Goal: Contribute content: Contribute content

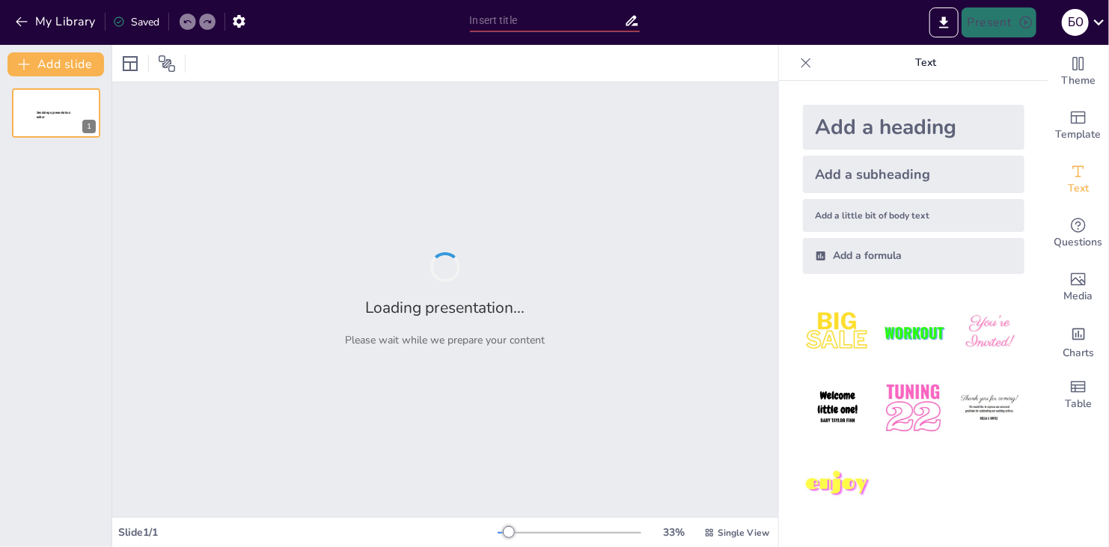
type input "Цікаві завдання для учнів: Досліджуємо симфонічну музику"
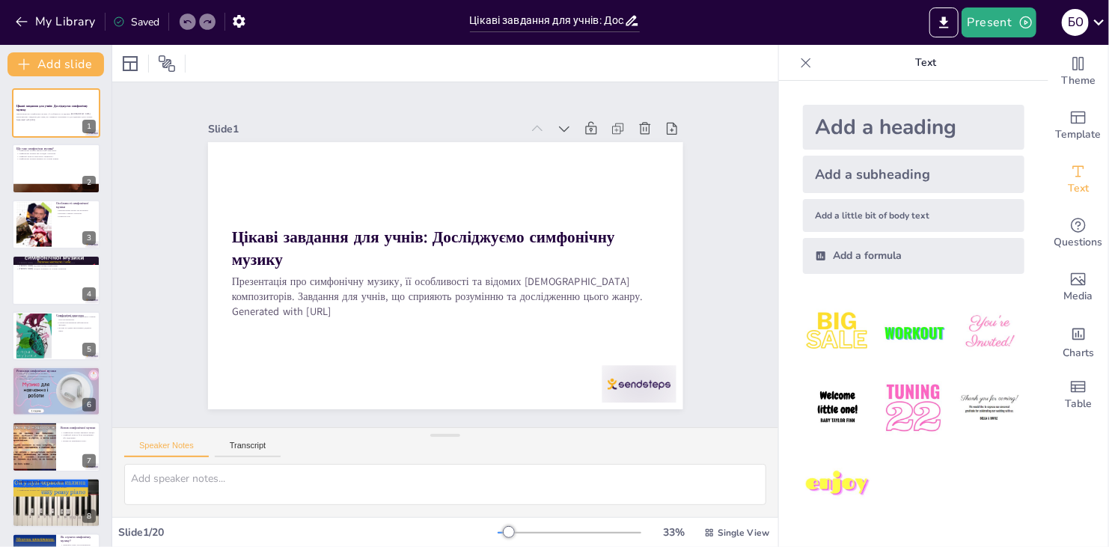
checkbox input "true"
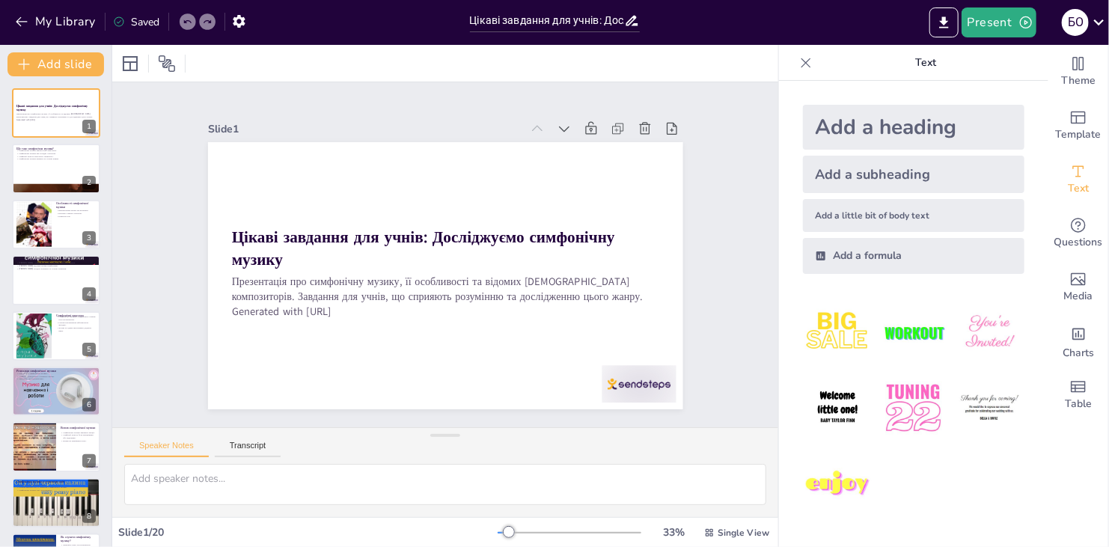
checkbox input "true"
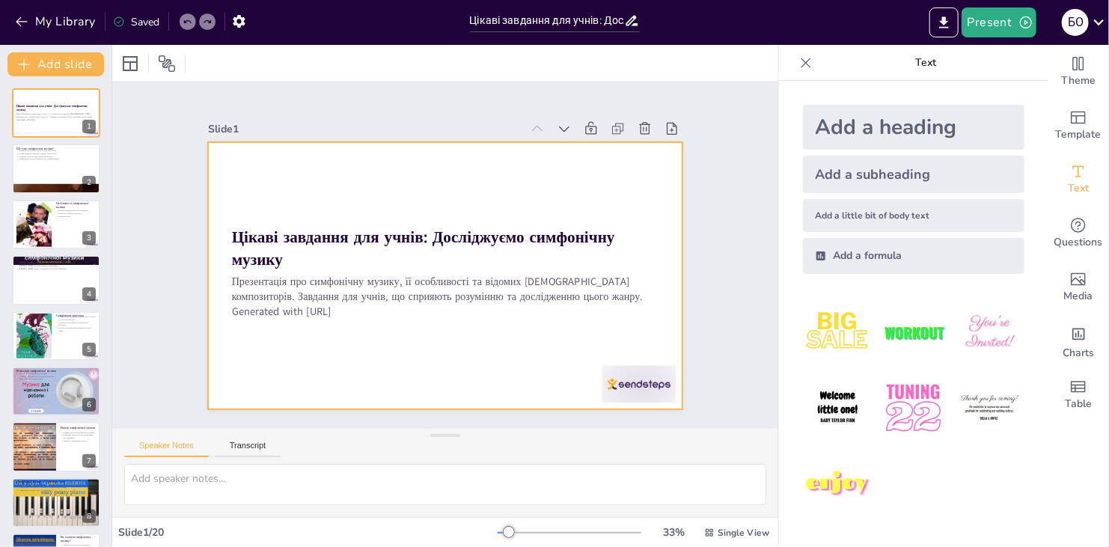
checkbox input "true"
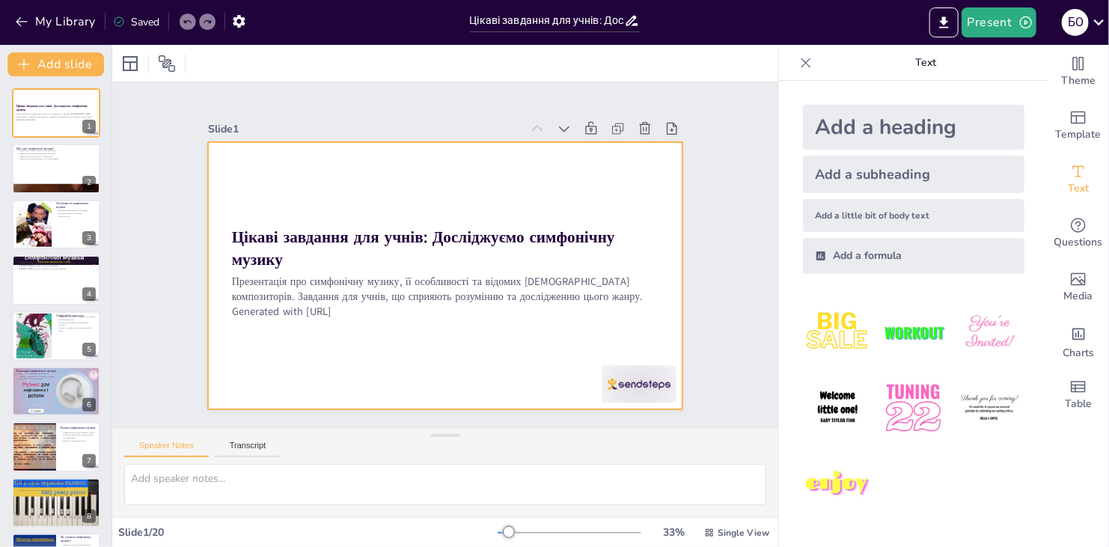
checkbox input "true"
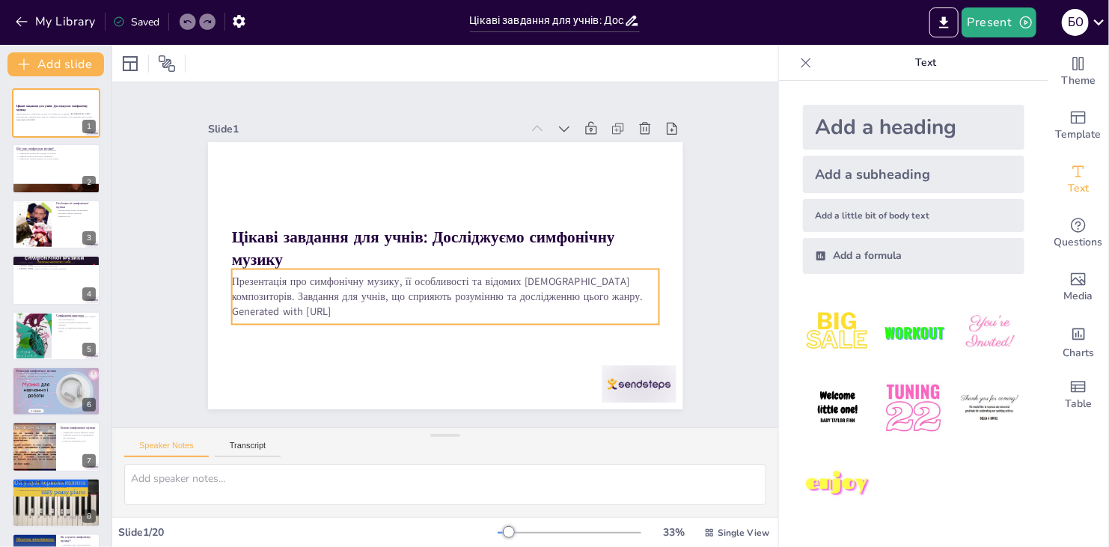
checkbox input "true"
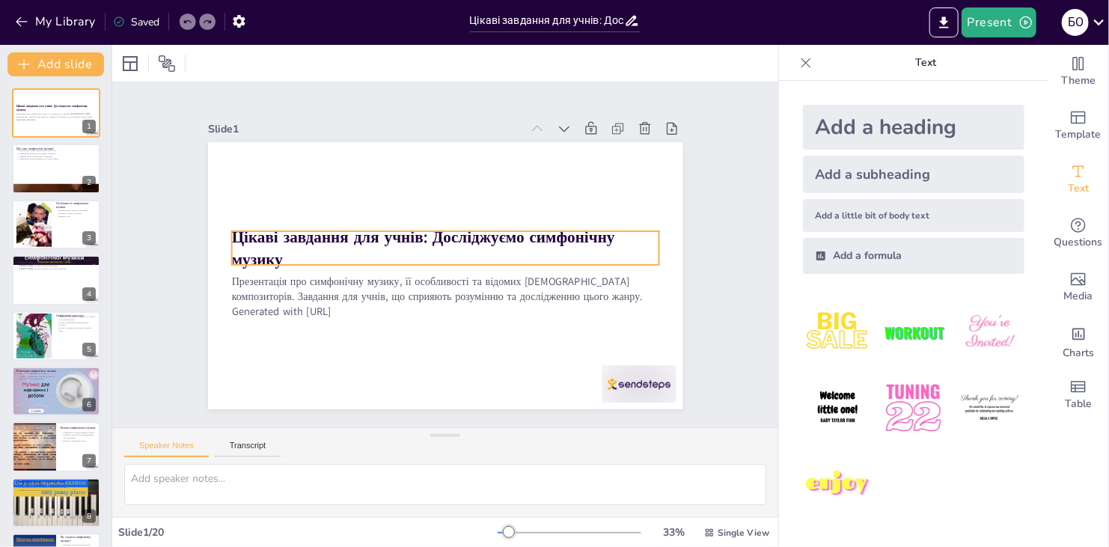
checkbox input "true"
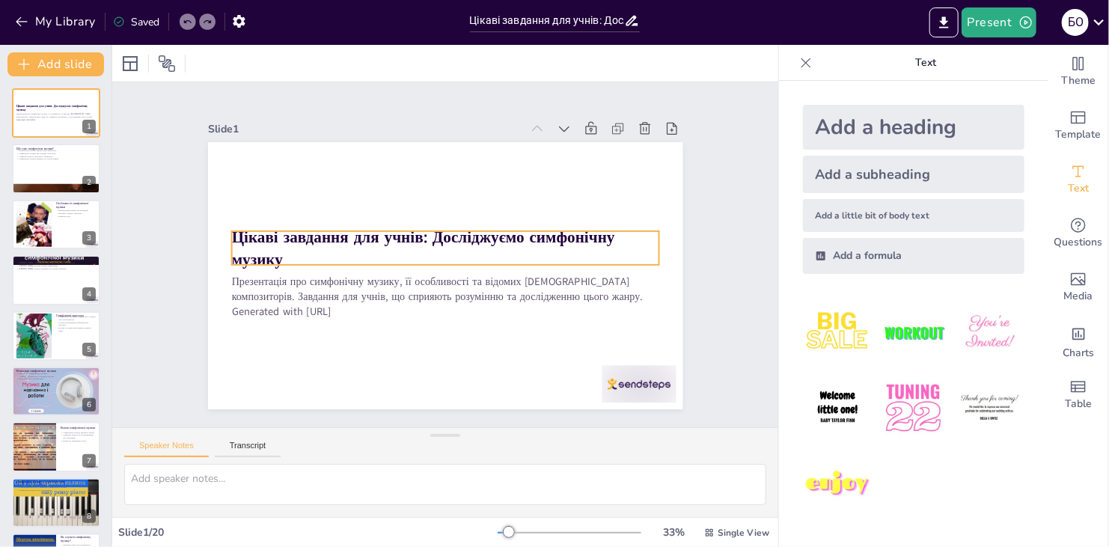
checkbox input "true"
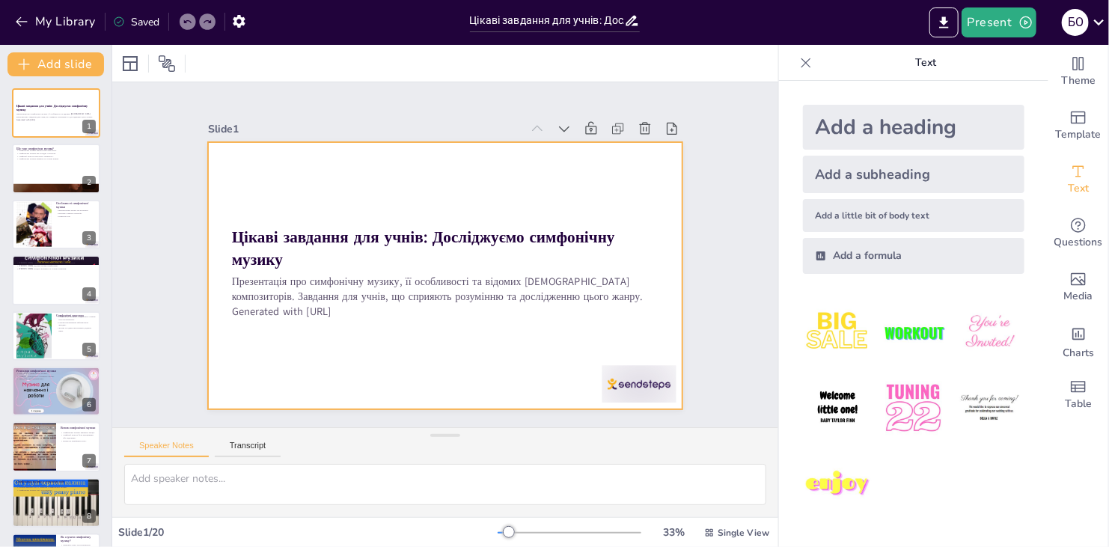
checkbox input "true"
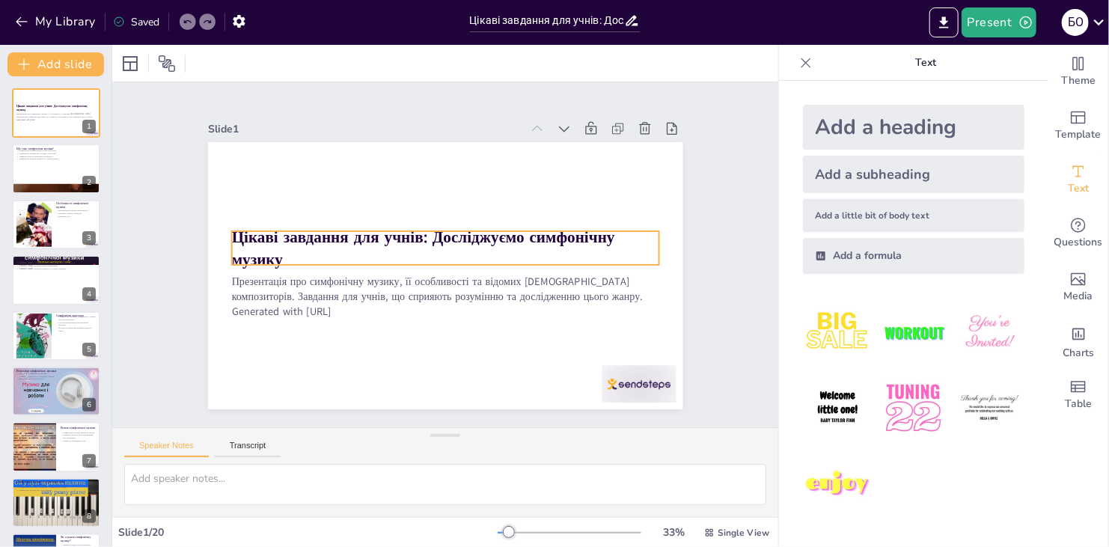
checkbox input "true"
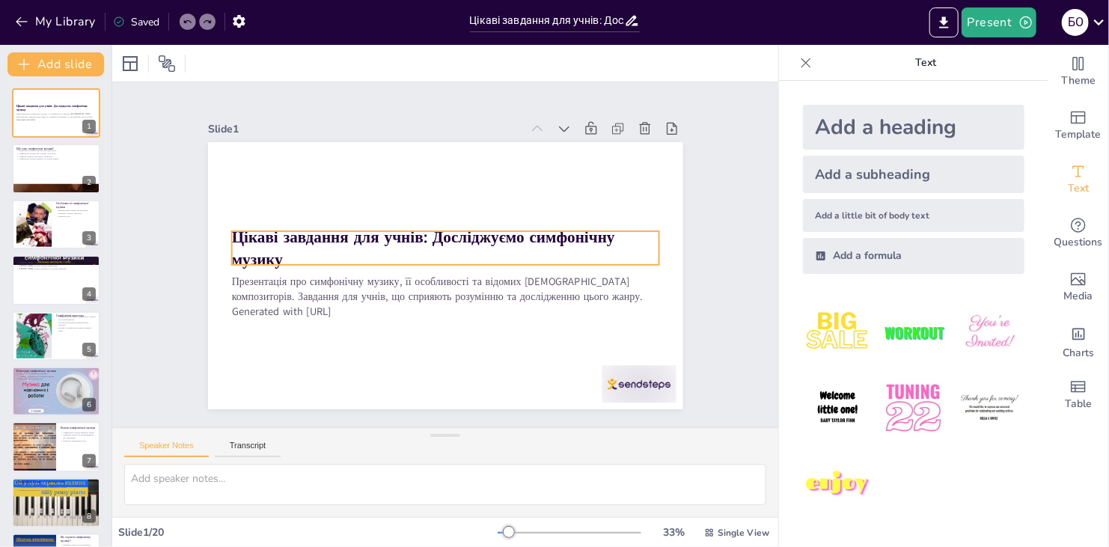
checkbox input "true"
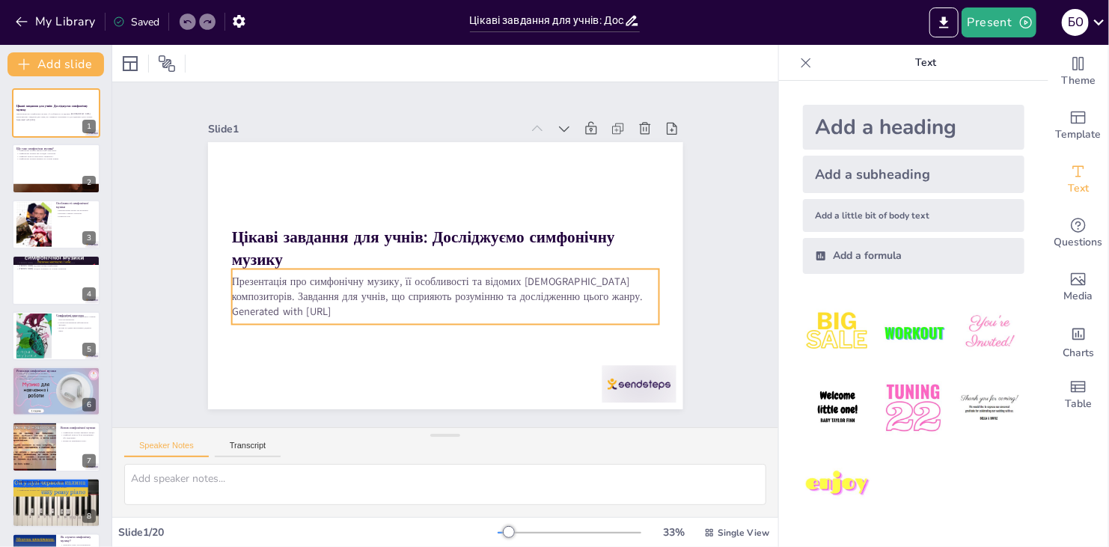
checkbox input "true"
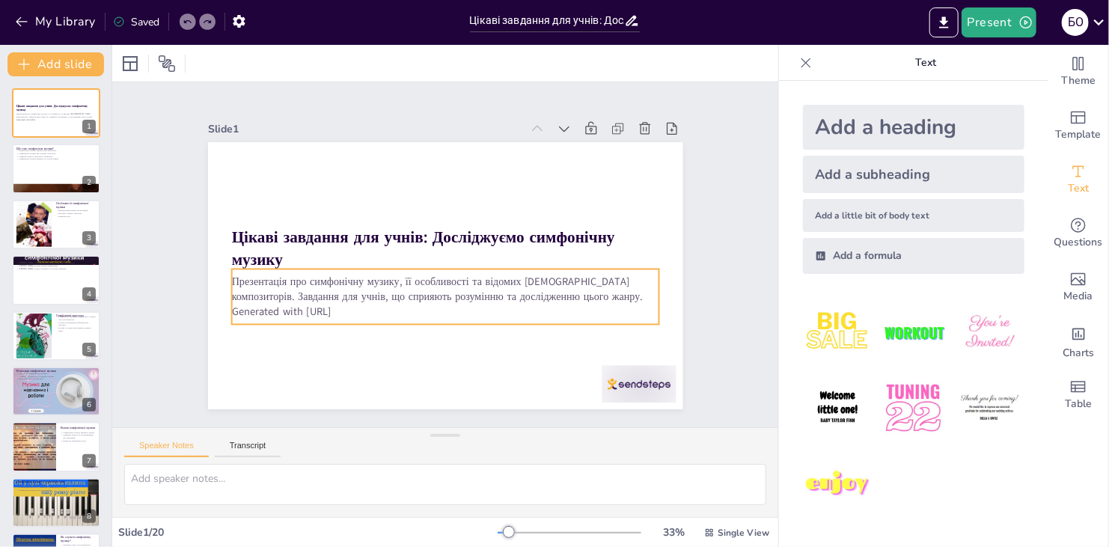
checkbox input "true"
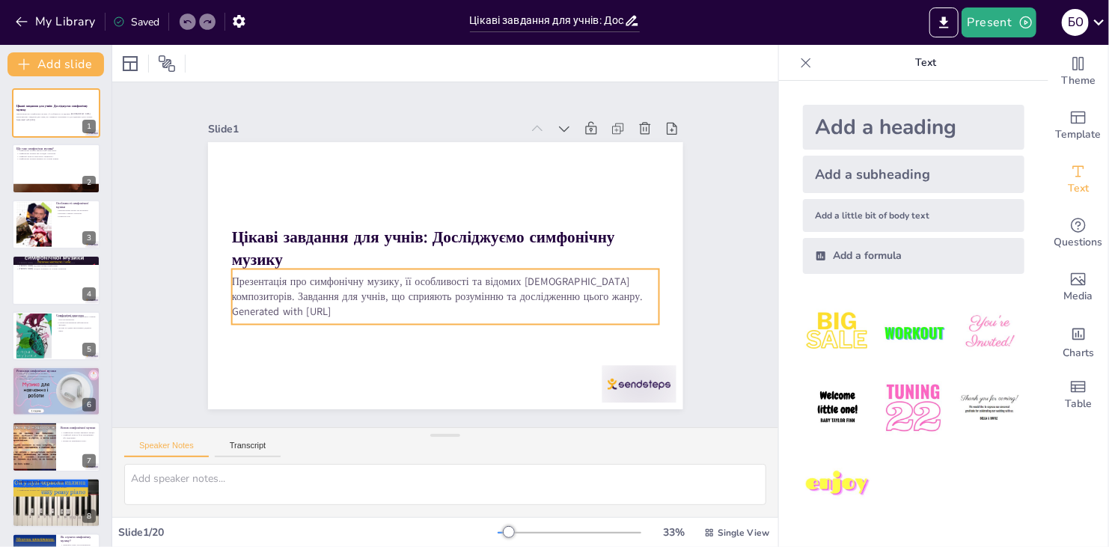
checkbox input "true"
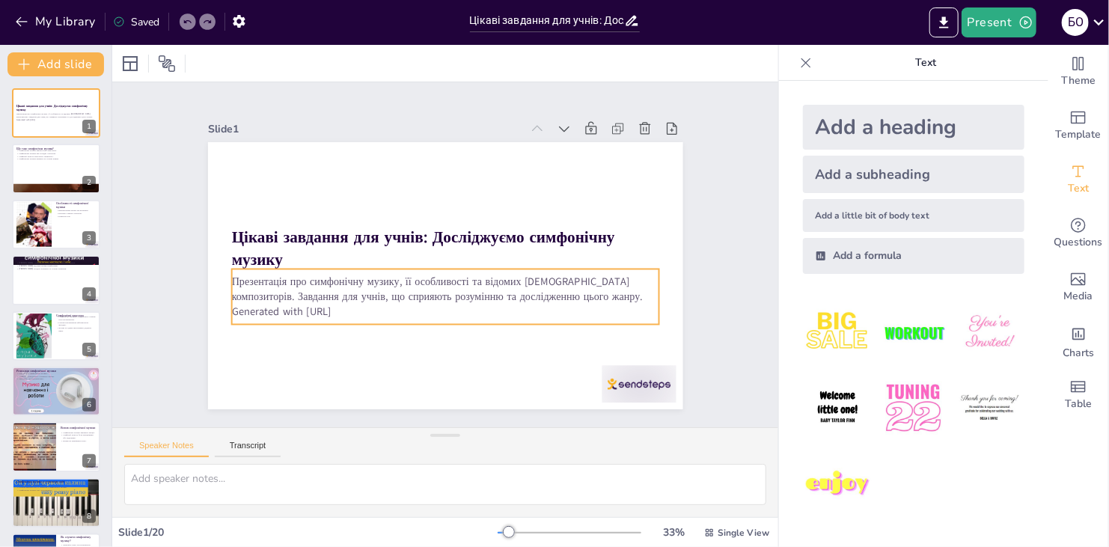
checkbox input "true"
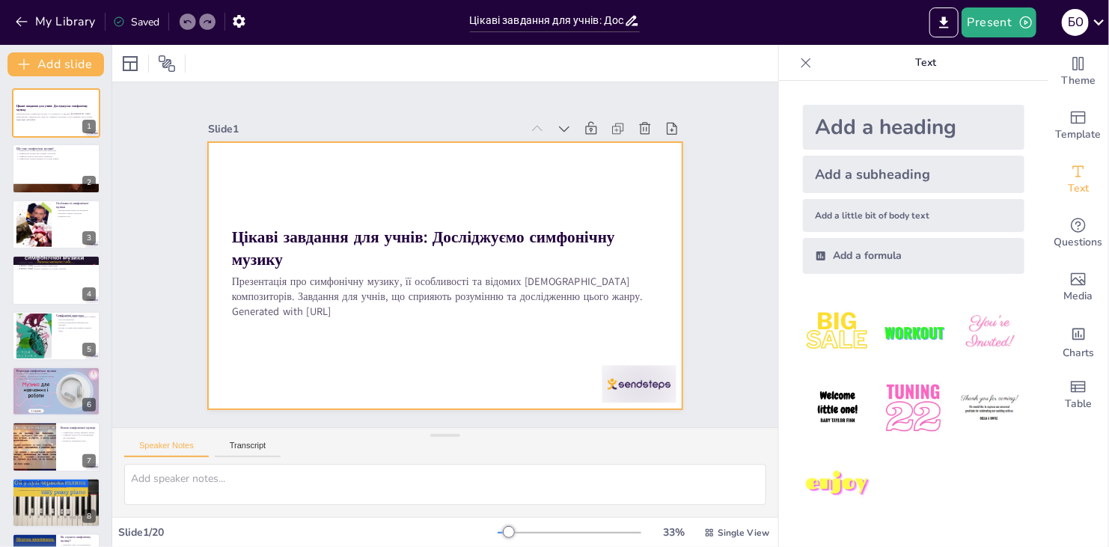
checkbox input "true"
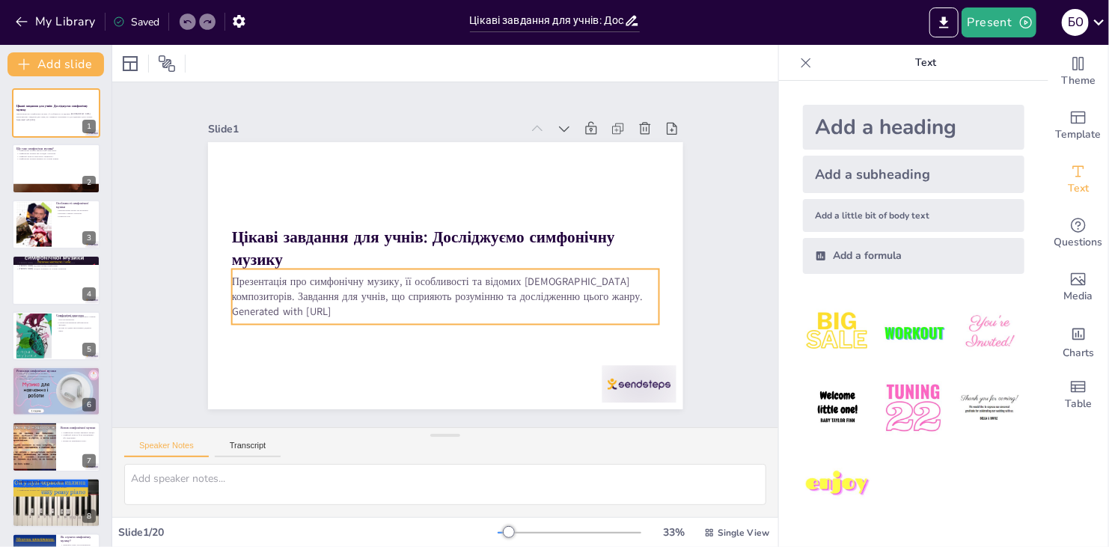
checkbox input "true"
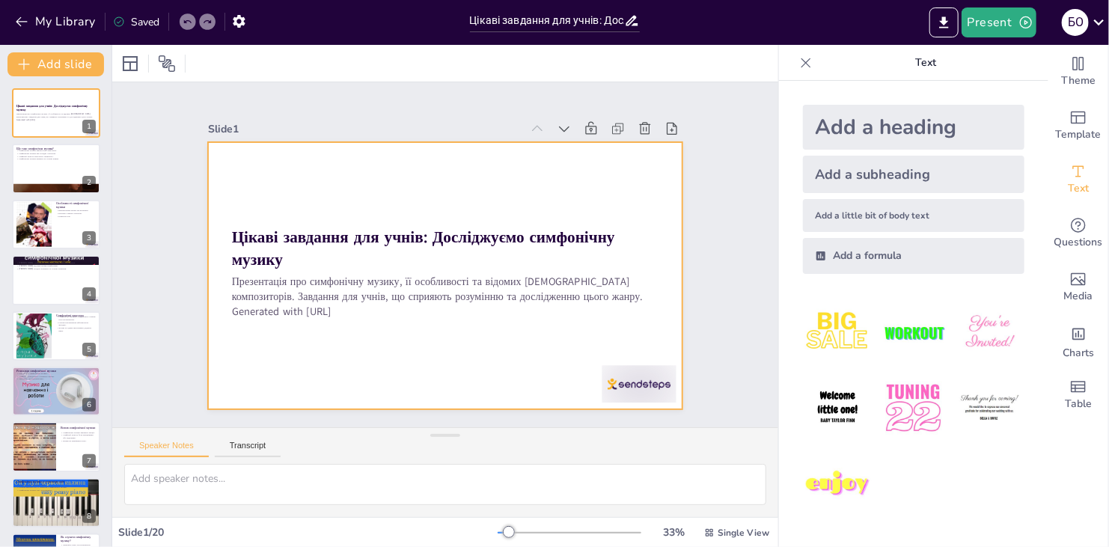
checkbox input "true"
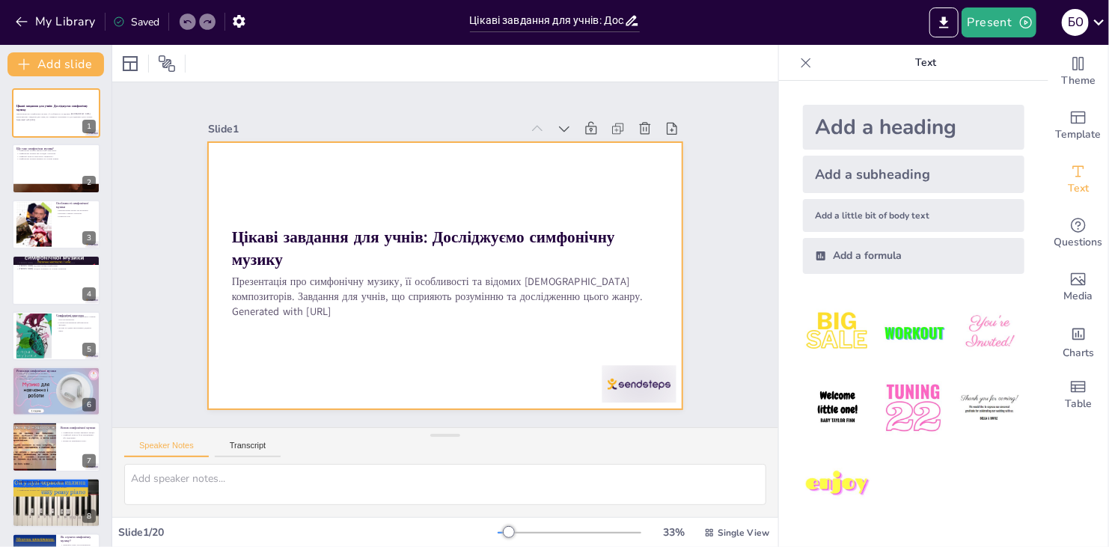
checkbox input "true"
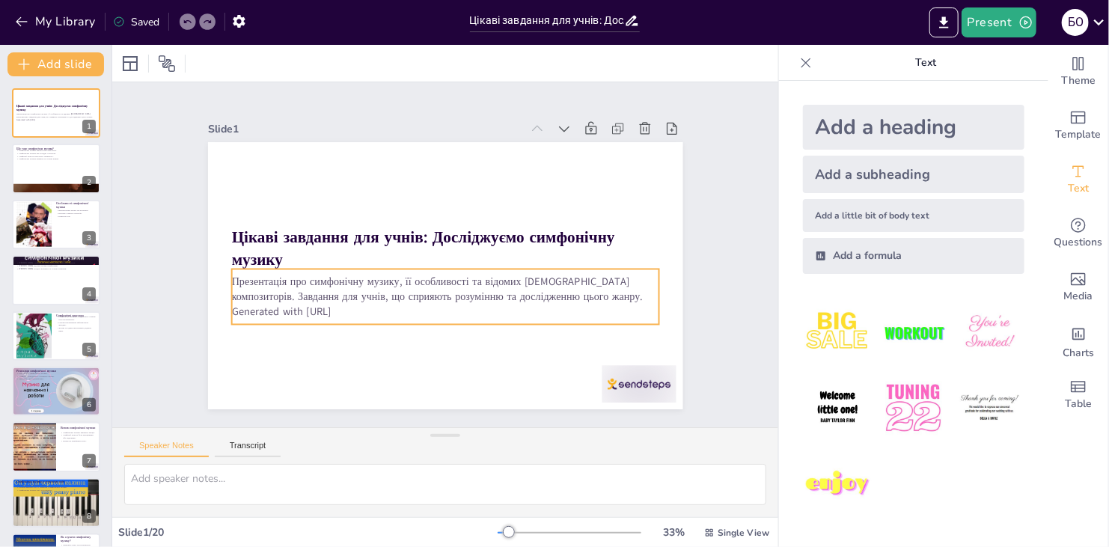
checkbox input "true"
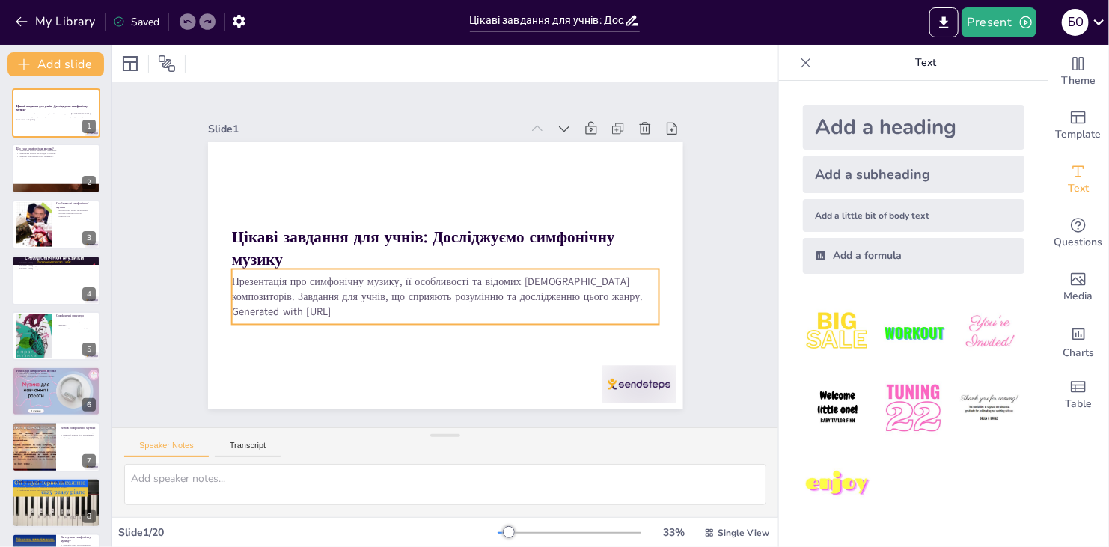
checkbox input "true"
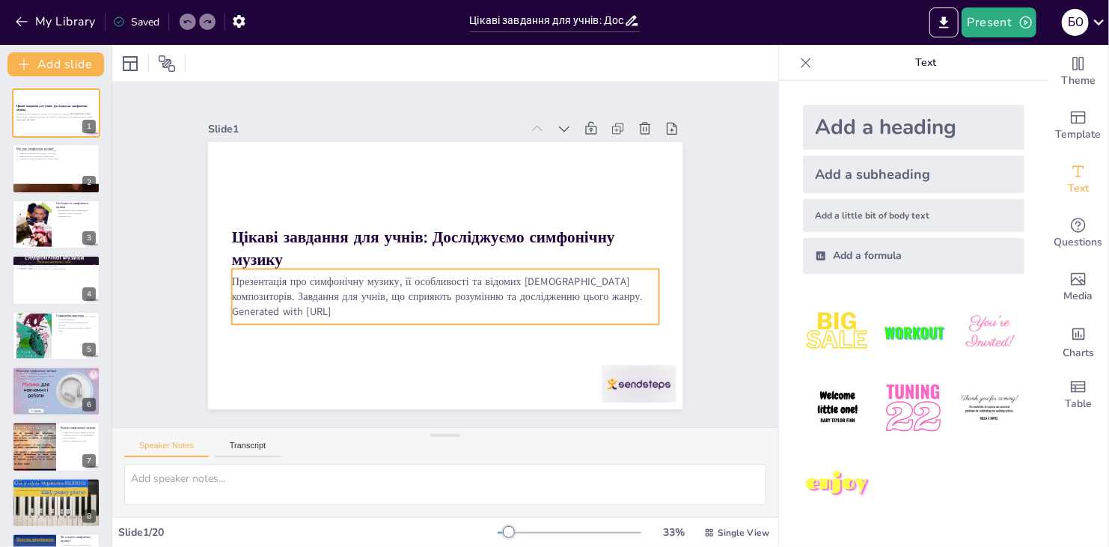
checkbox input "true"
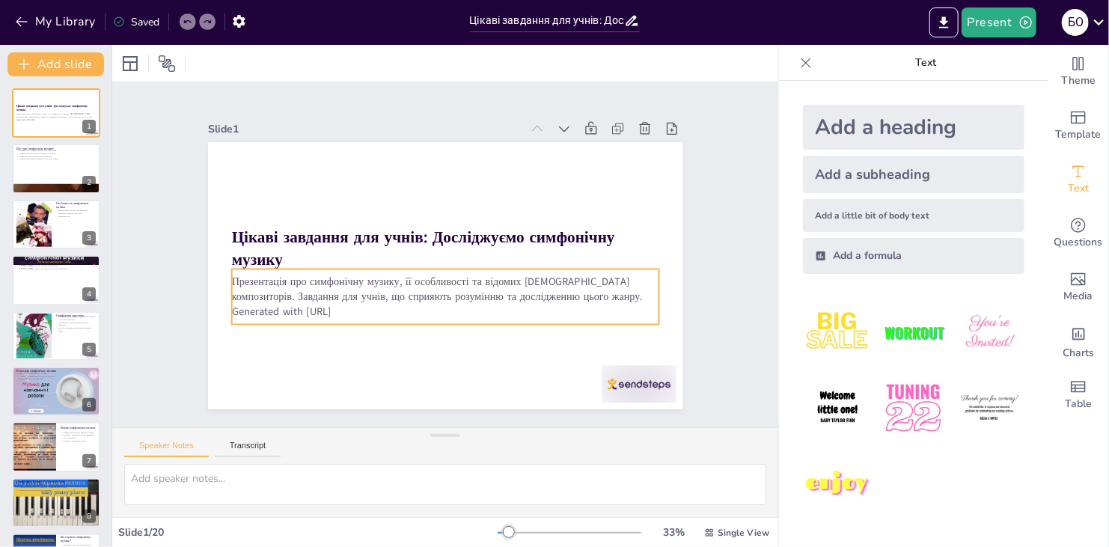
checkbox input "true"
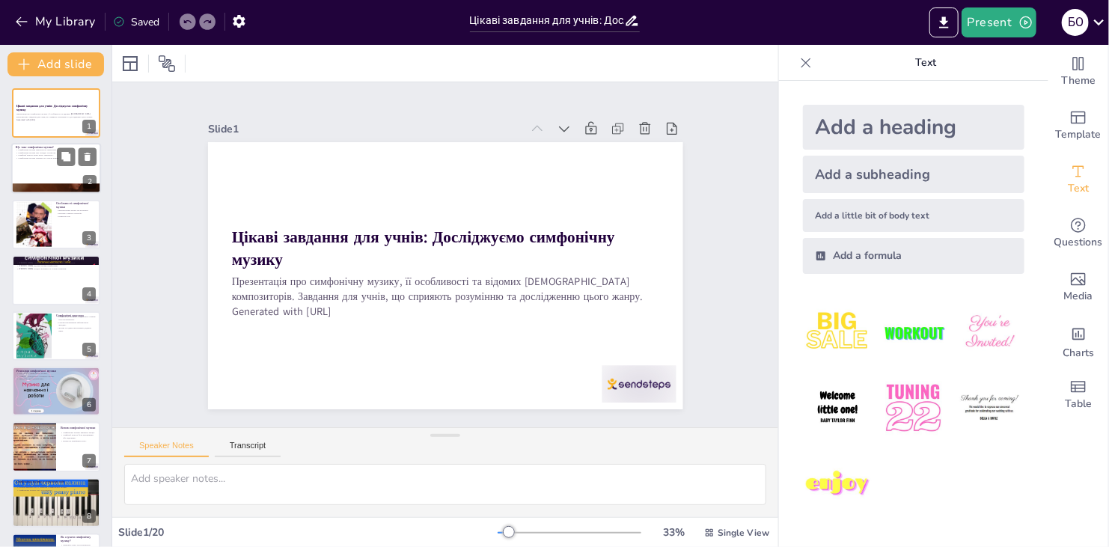
checkbox input "true"
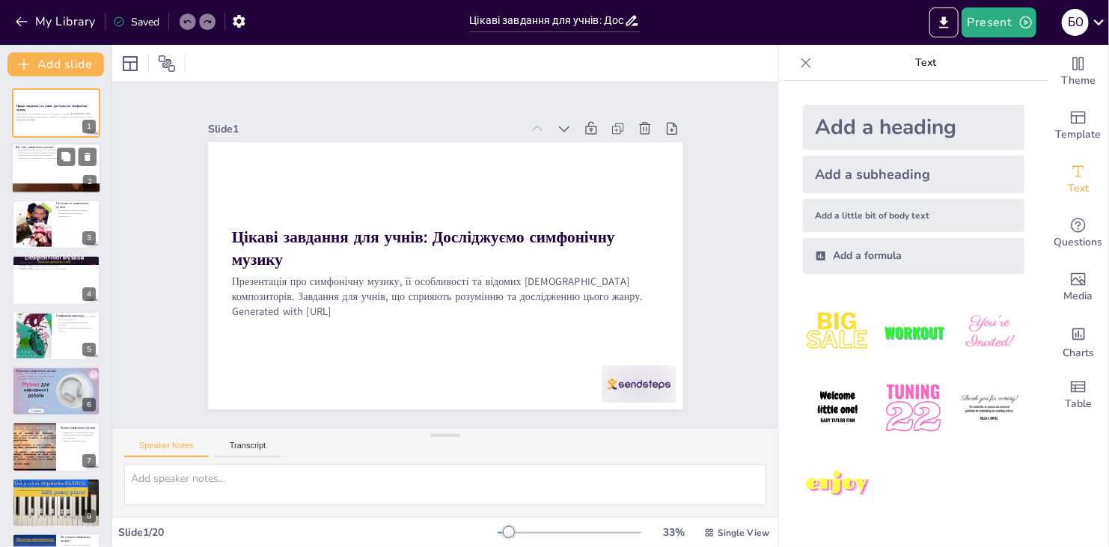
checkbox input "true"
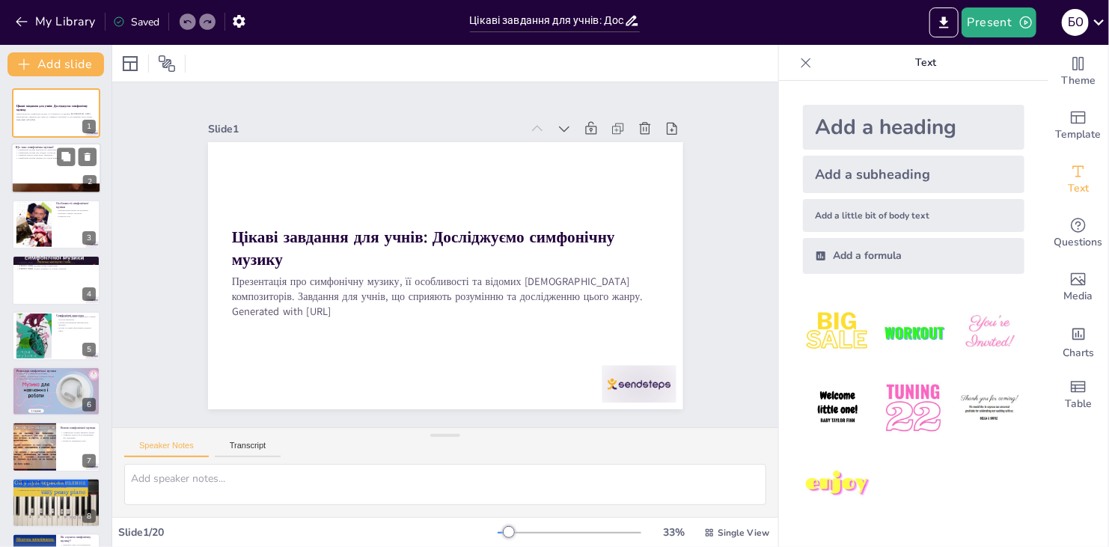
checkbox input "true"
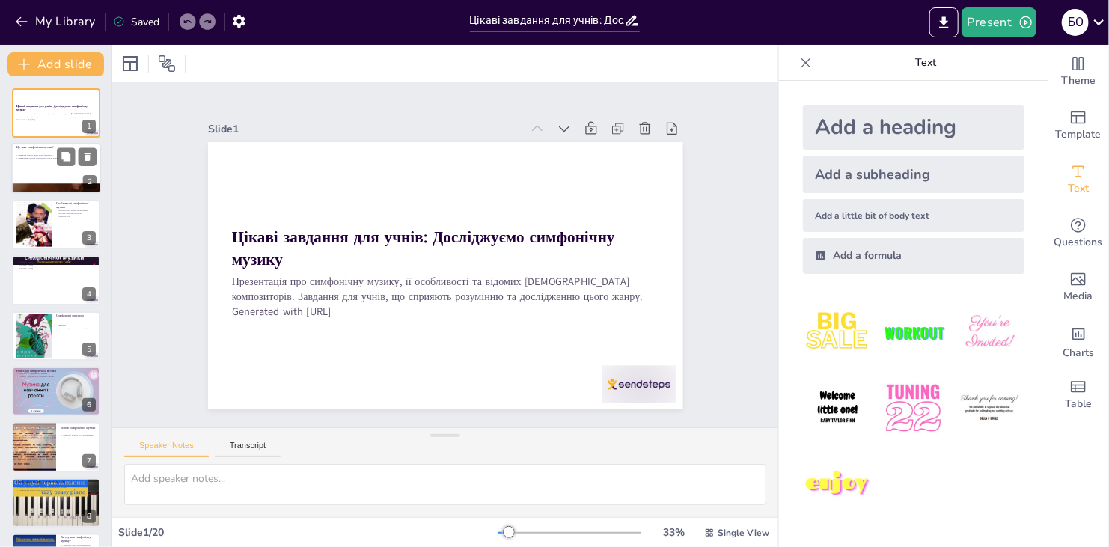
checkbox input "true"
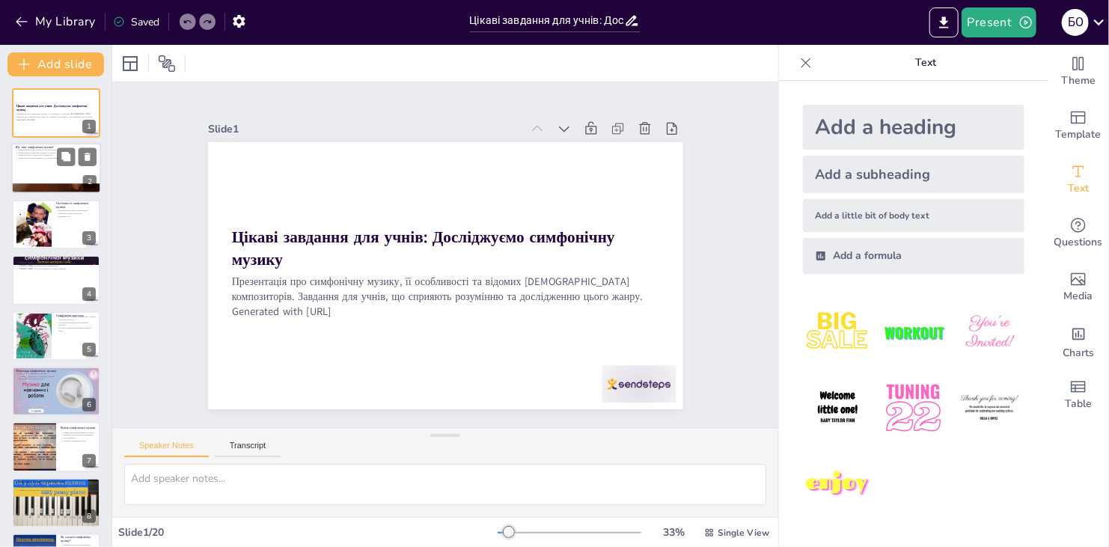
click at [45, 178] on div at bounding box center [56, 169] width 90 height 51
type textarea "Loremipsum dolors, ametconsec adipiscin, e seddoeiu temporin utlaboree dolore. …"
checkbox input "true"
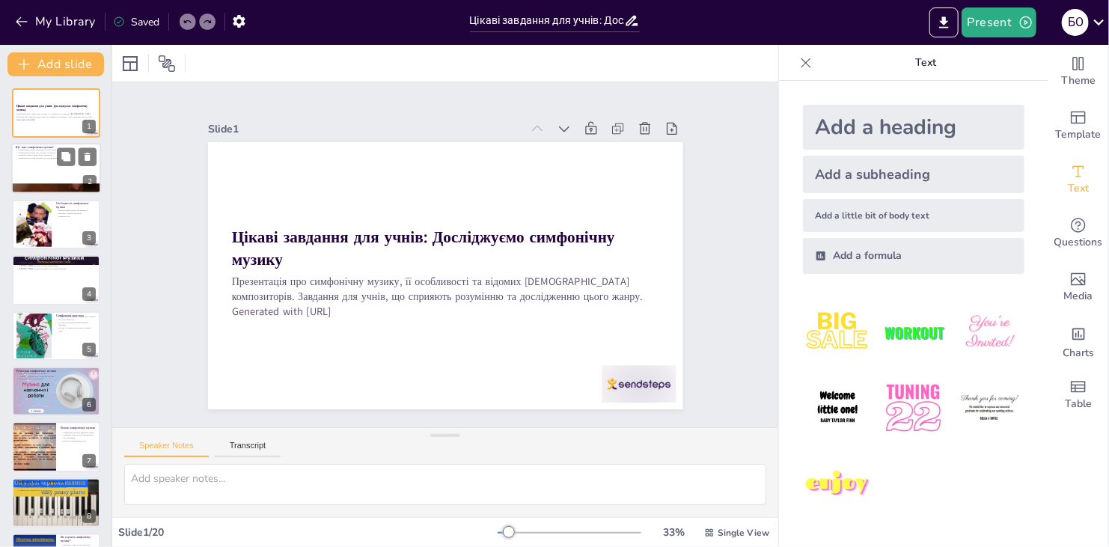
checkbox input "true"
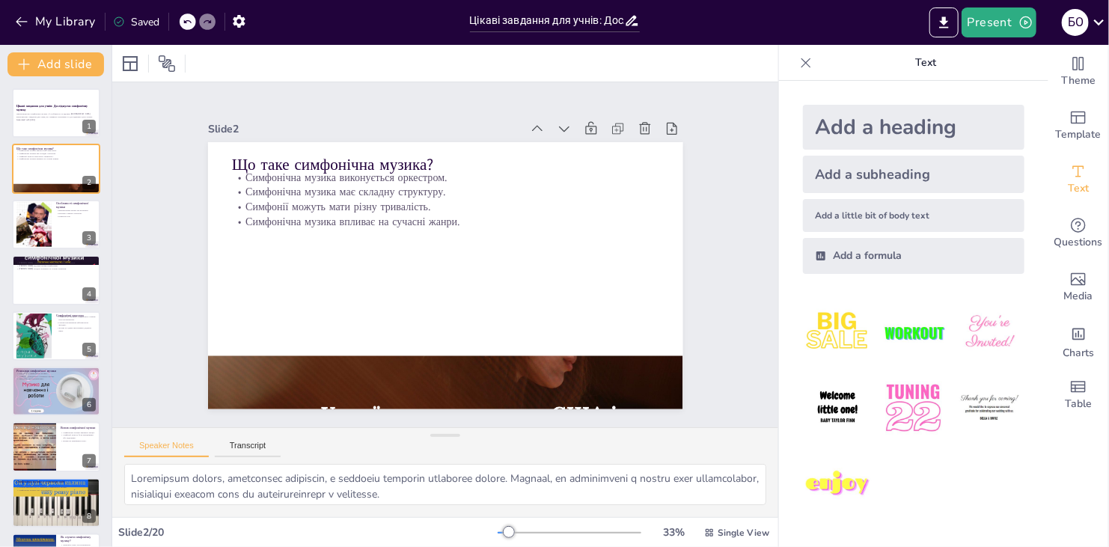
checkbox input "true"
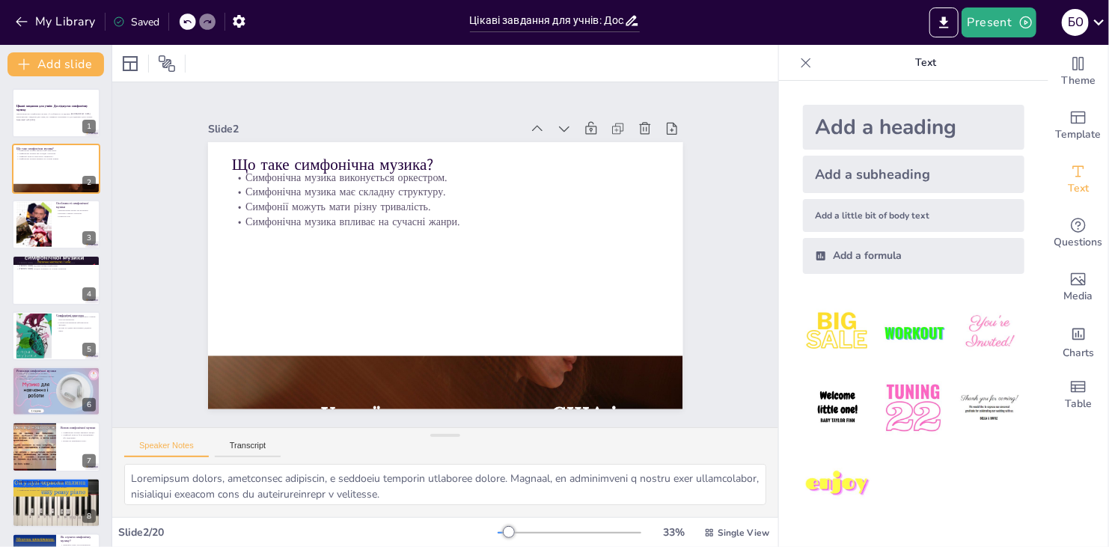
checkbox input "true"
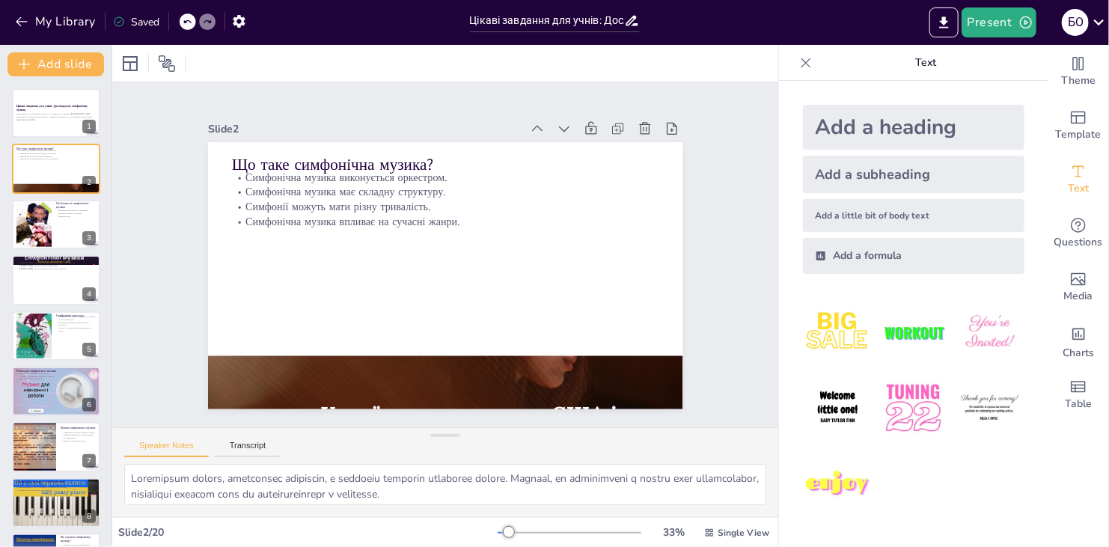
checkbox input "true"
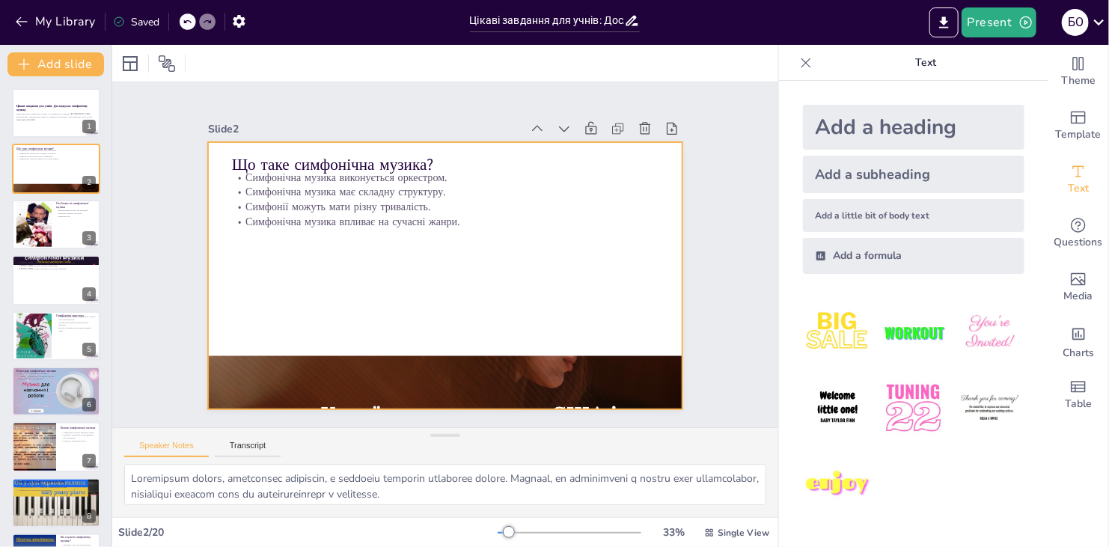
checkbox input "true"
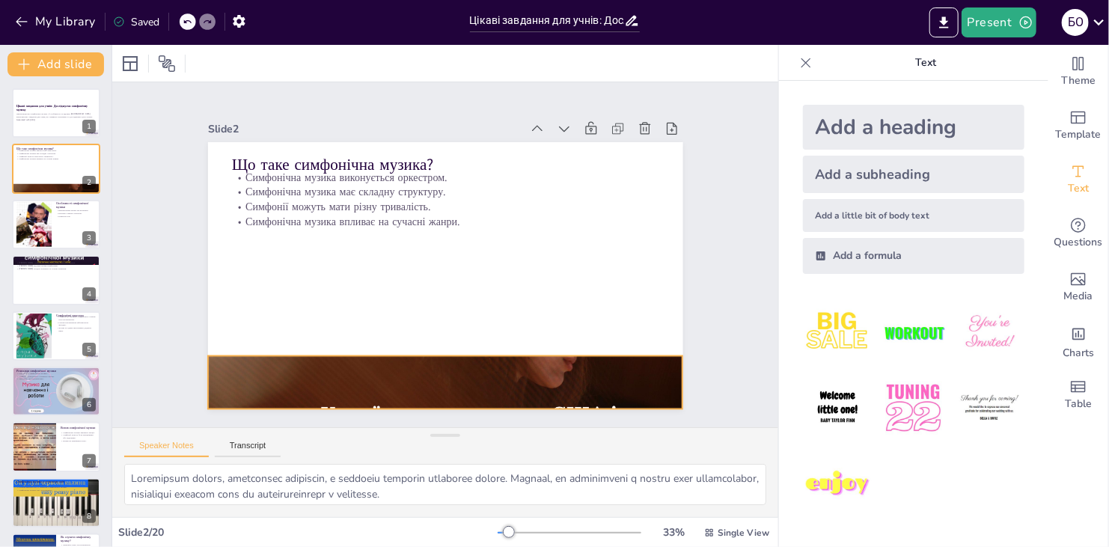
checkbox input "true"
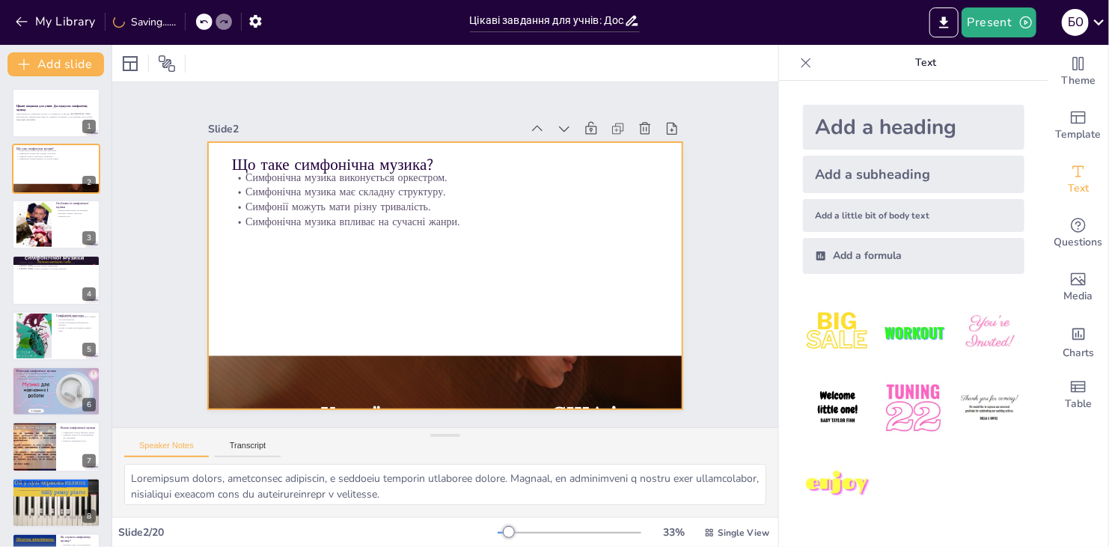
checkbox input "true"
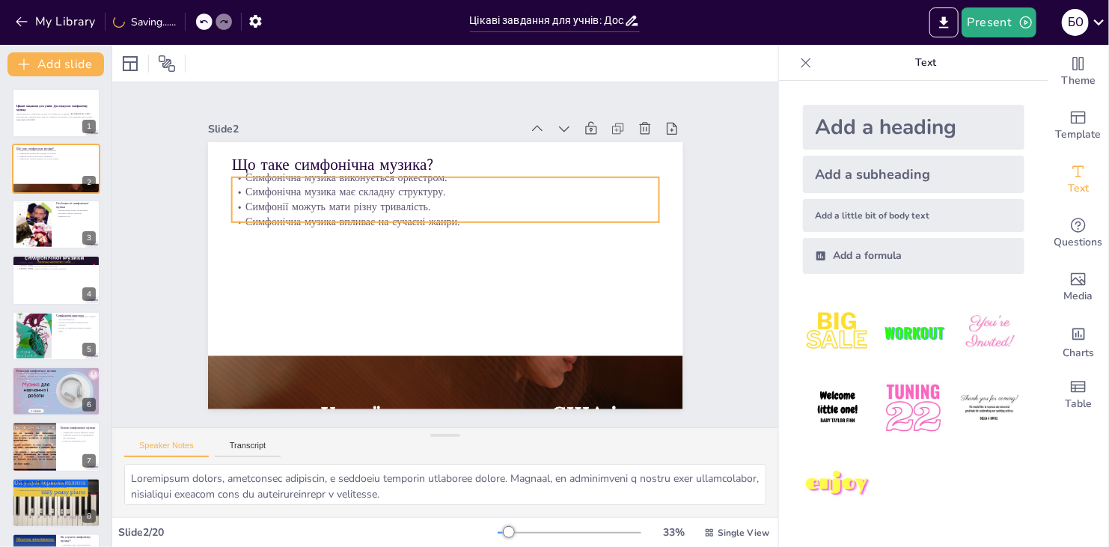
checkbox input "true"
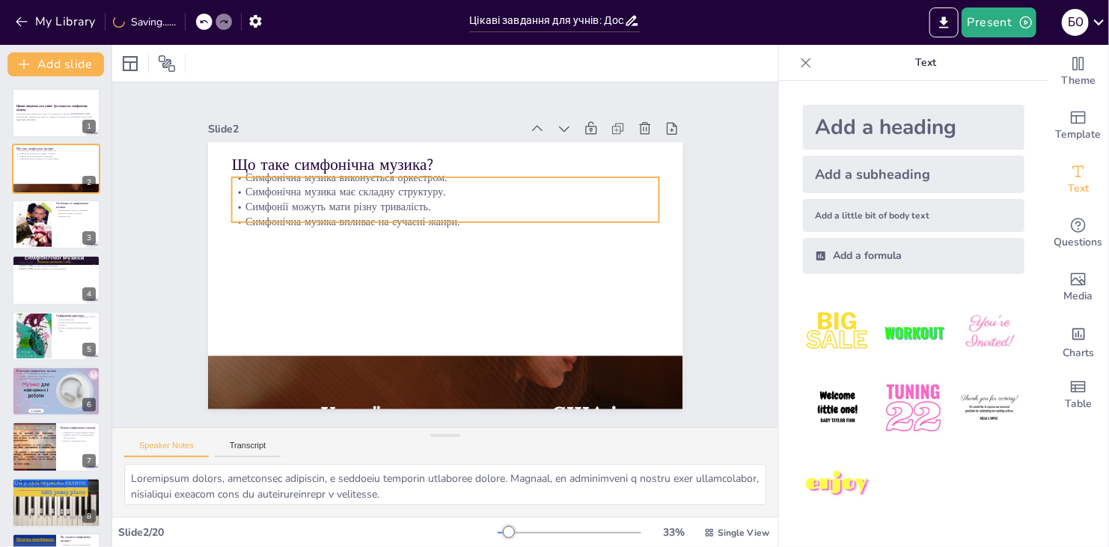
checkbox input "true"
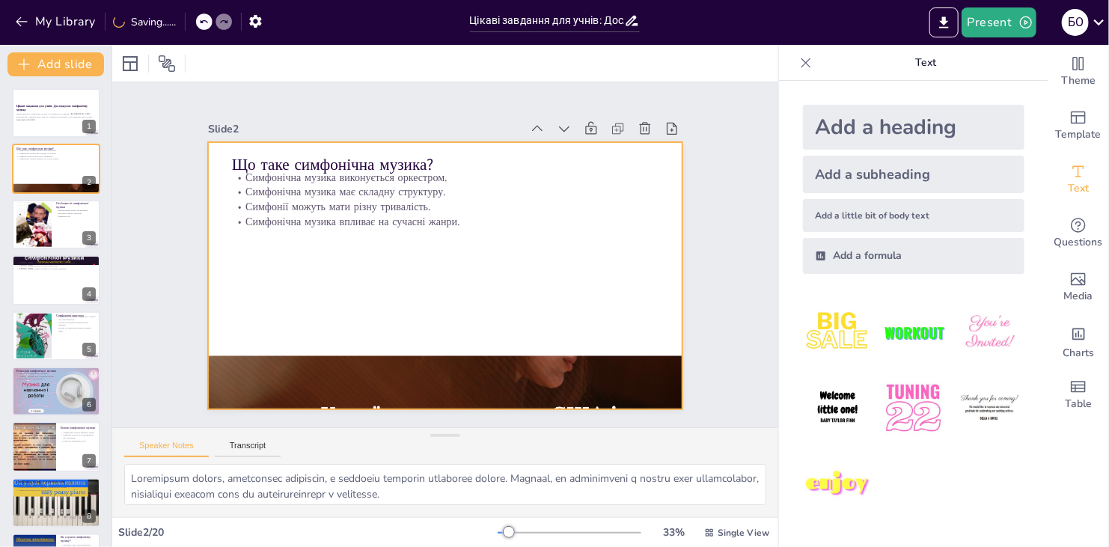
checkbox input "true"
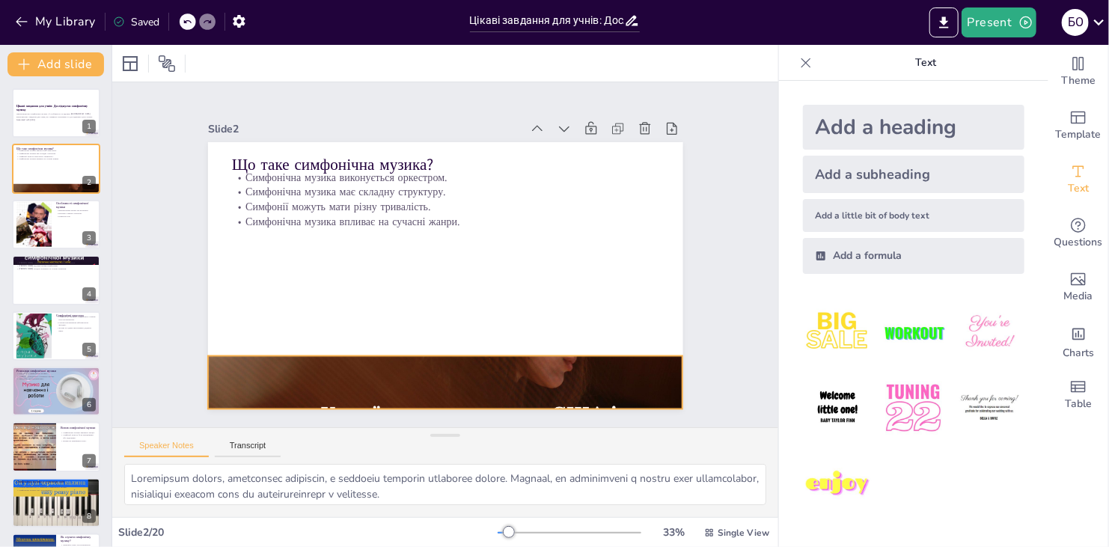
checkbox input "true"
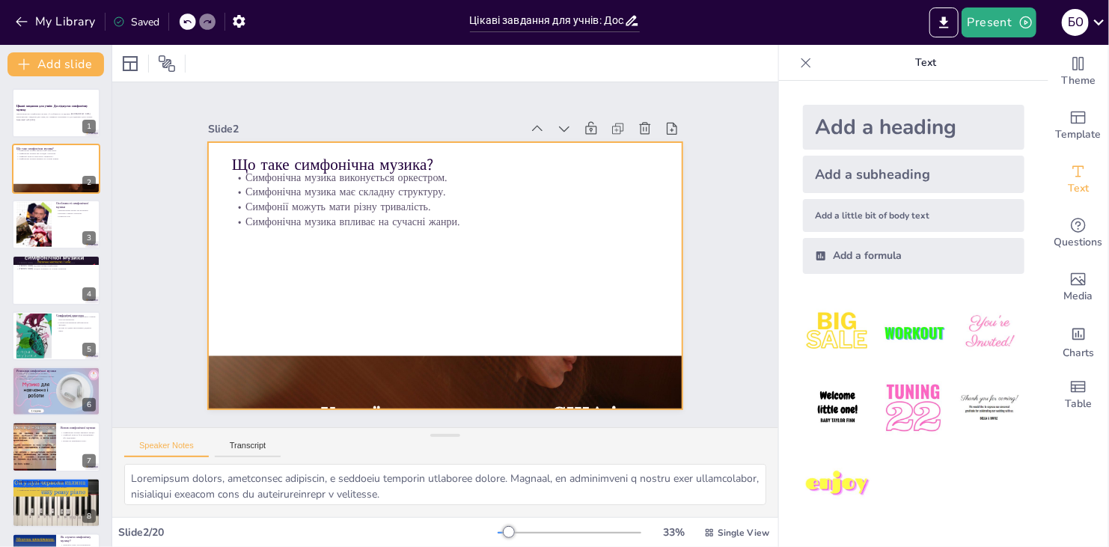
checkbox input "true"
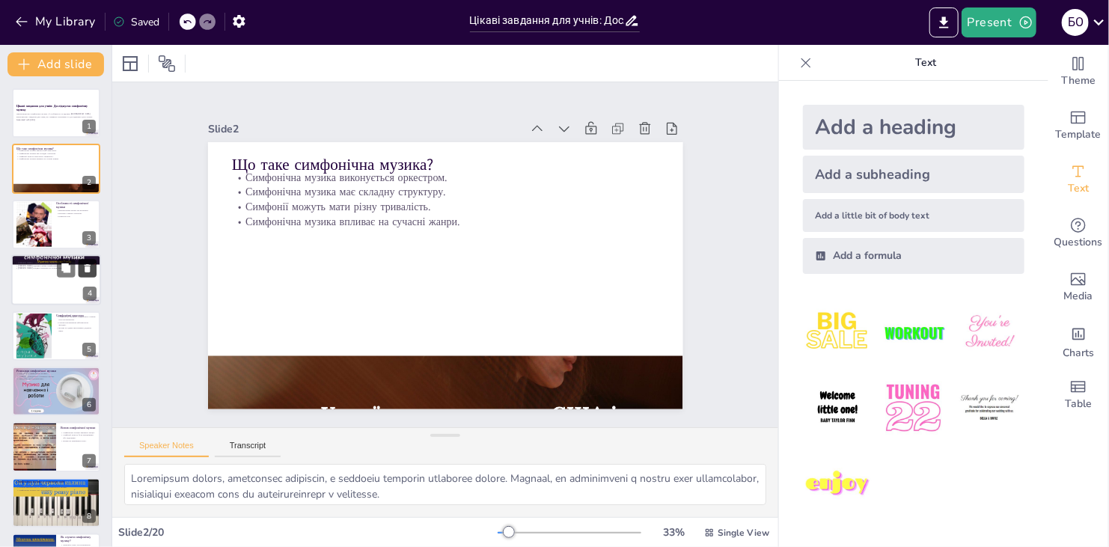
checkbox input "true"
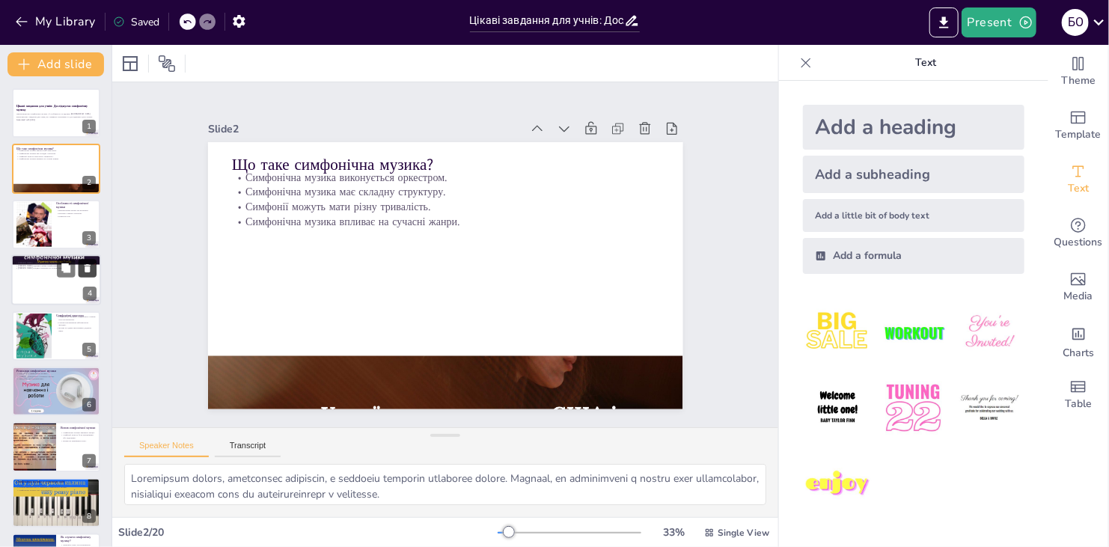
checkbox input "true"
click at [29, 227] on div at bounding box center [33, 224] width 81 height 46
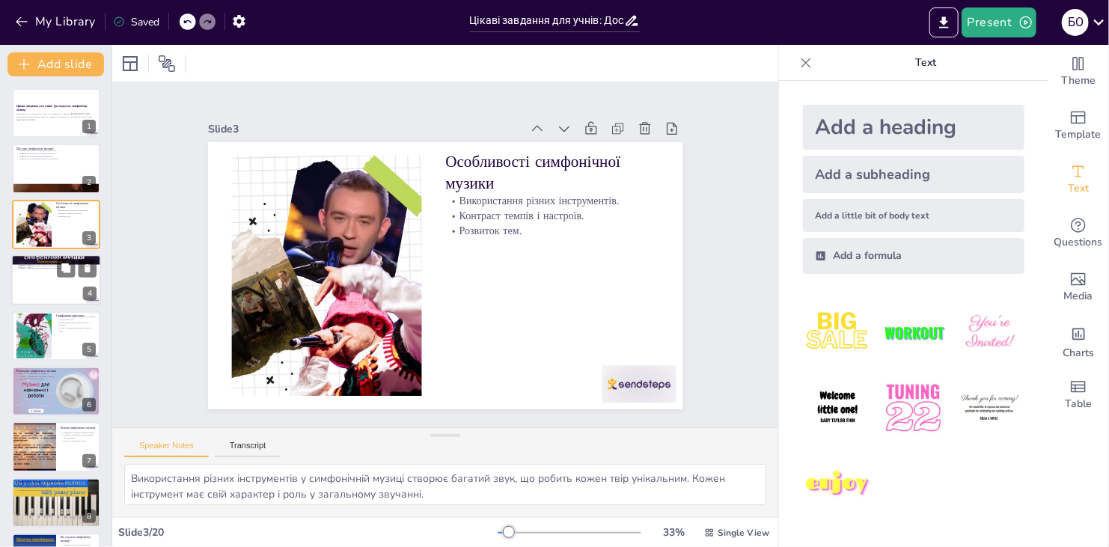
click at [29, 289] on div at bounding box center [56, 279] width 90 height 51
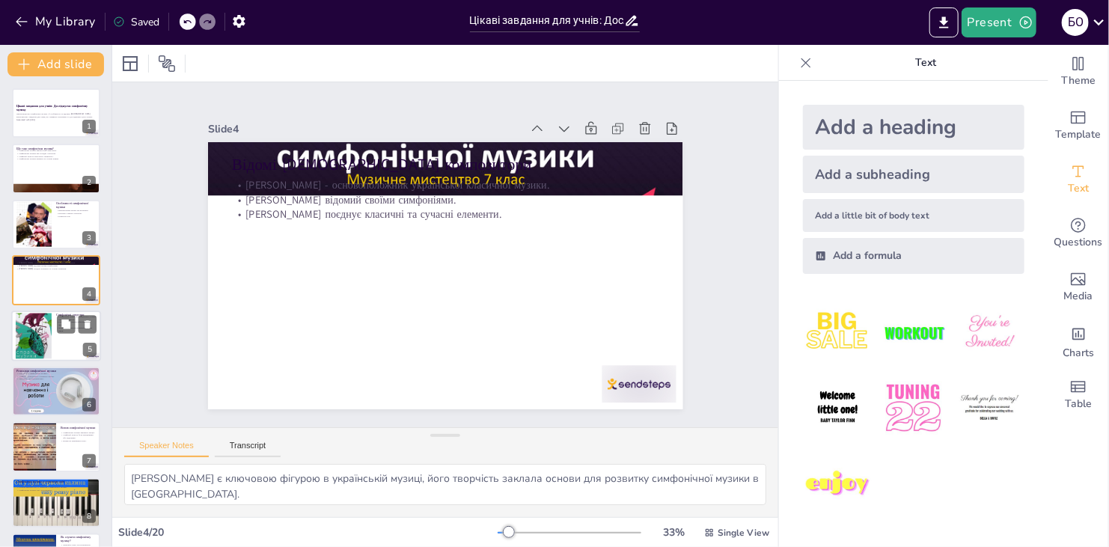
click at [43, 346] on div at bounding box center [34, 336] width 36 height 56
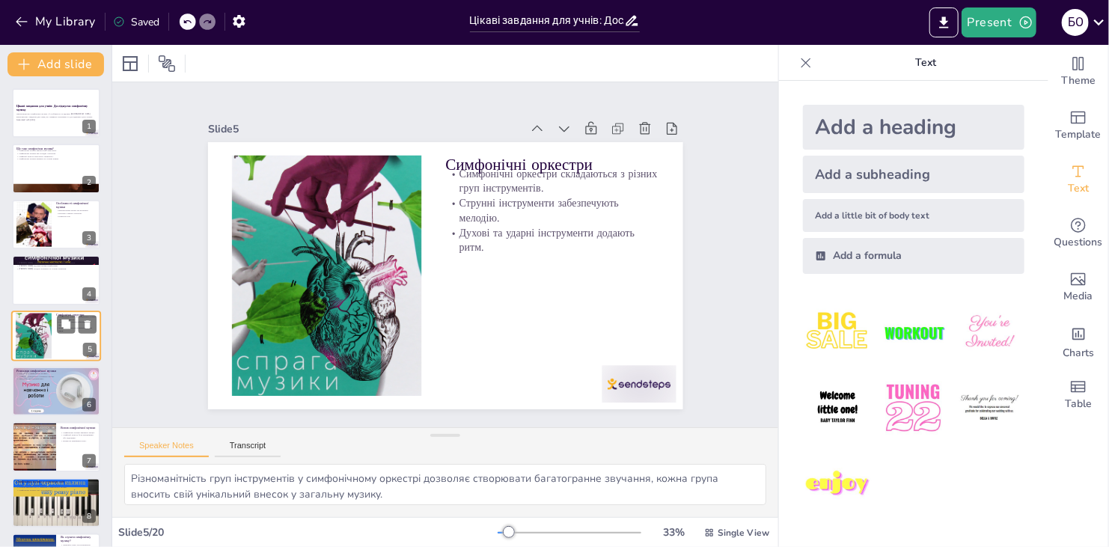
scroll to position [24, 0]
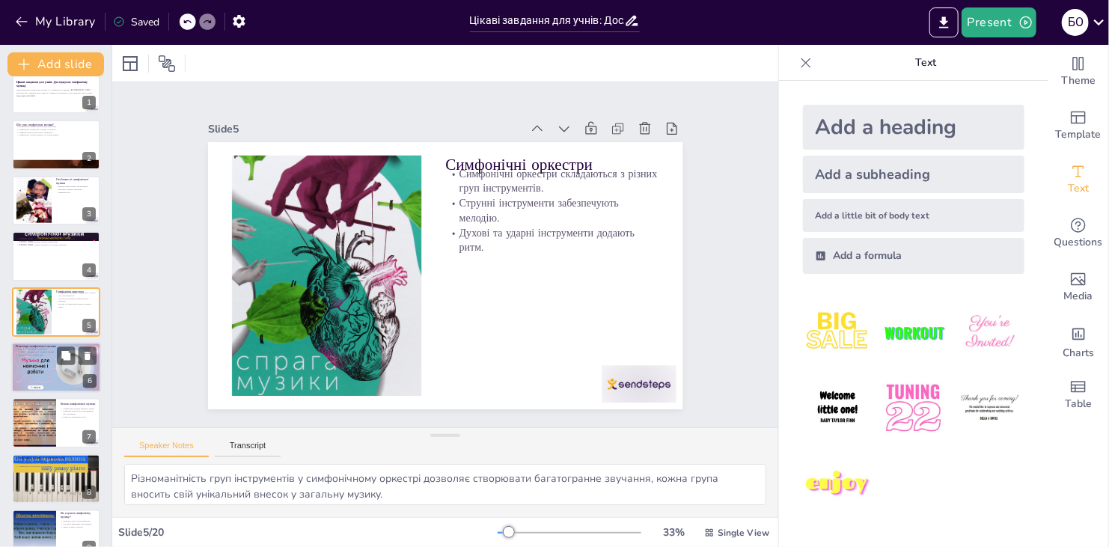
click at [40, 374] on div at bounding box center [56, 367] width 90 height 51
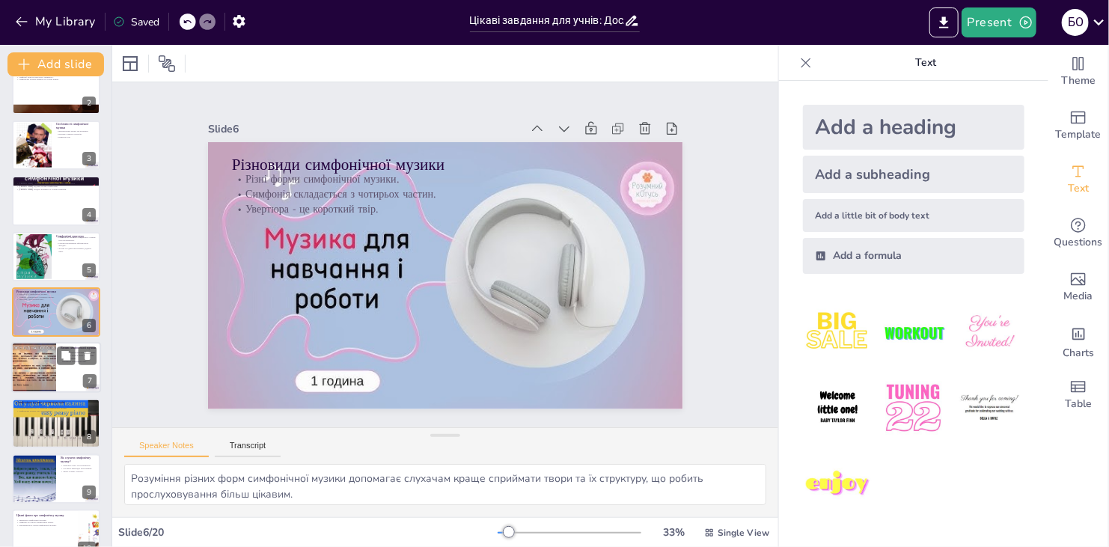
click at [46, 381] on div at bounding box center [34, 368] width 90 height 51
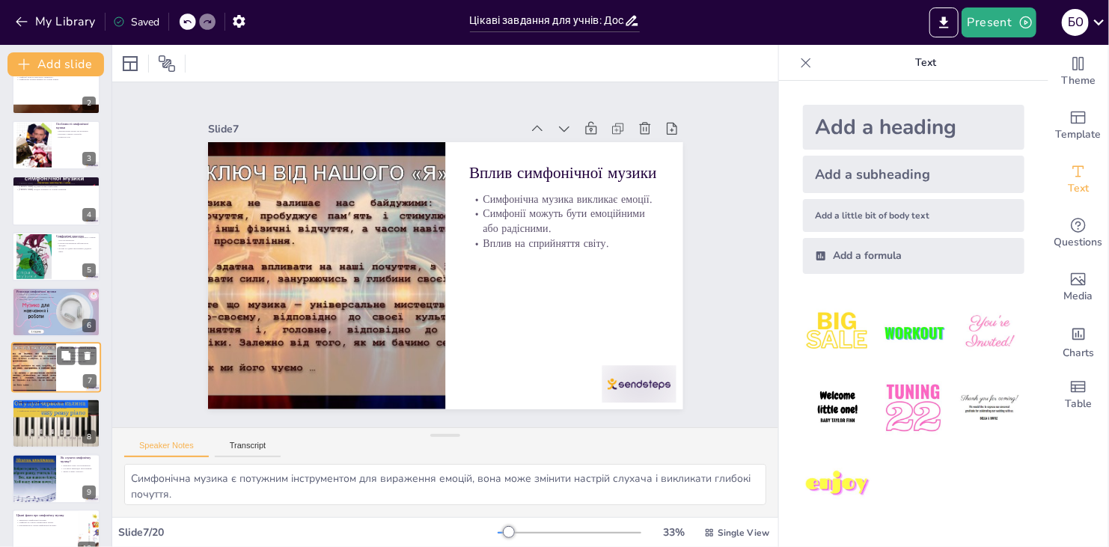
scroll to position [135, 0]
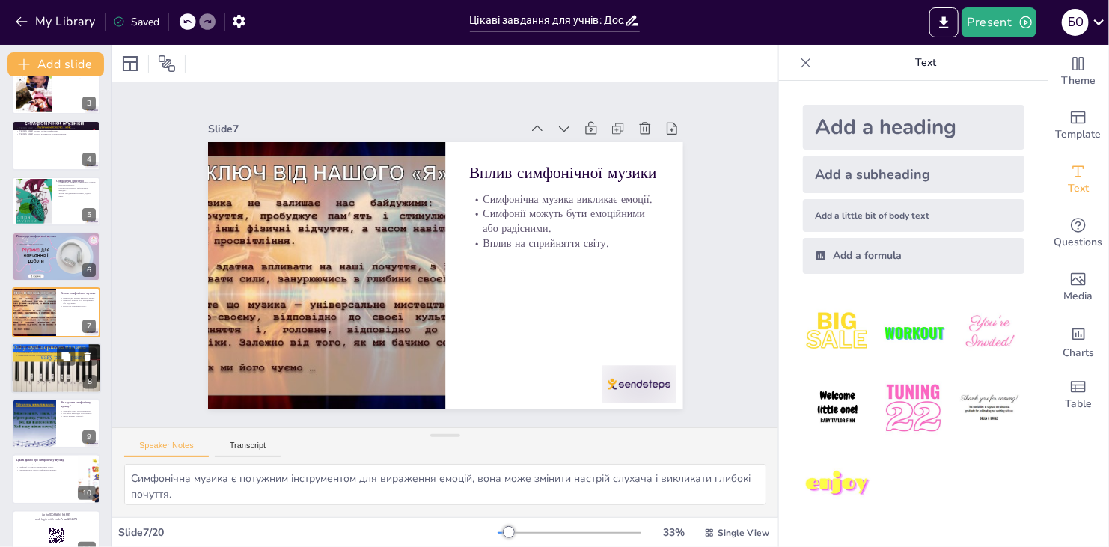
click at [43, 377] on div at bounding box center [56, 368] width 90 height 51
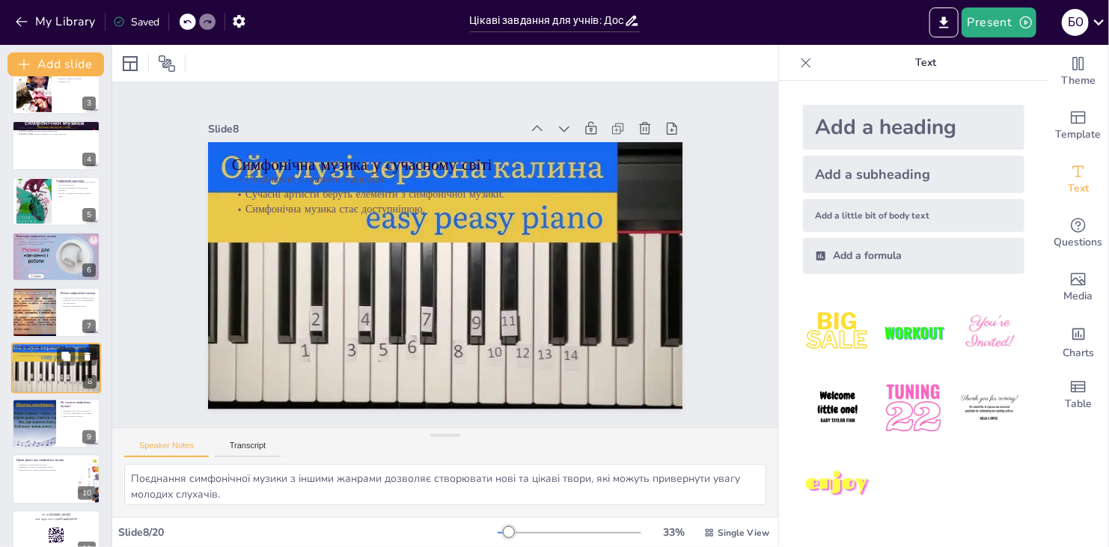
scroll to position [191, 0]
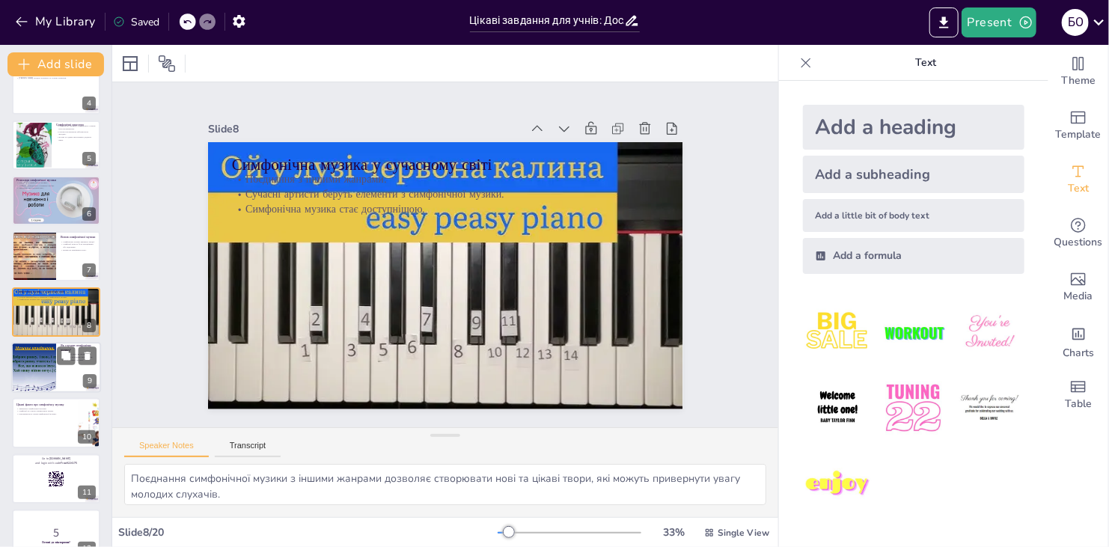
click at [40, 369] on div at bounding box center [33, 367] width 67 height 51
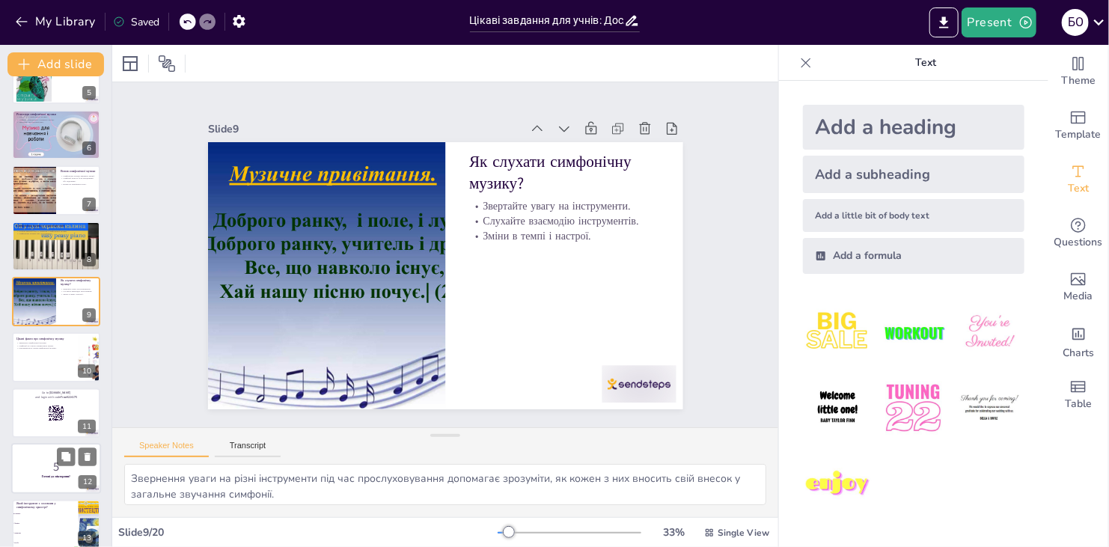
scroll to position [321, 0]
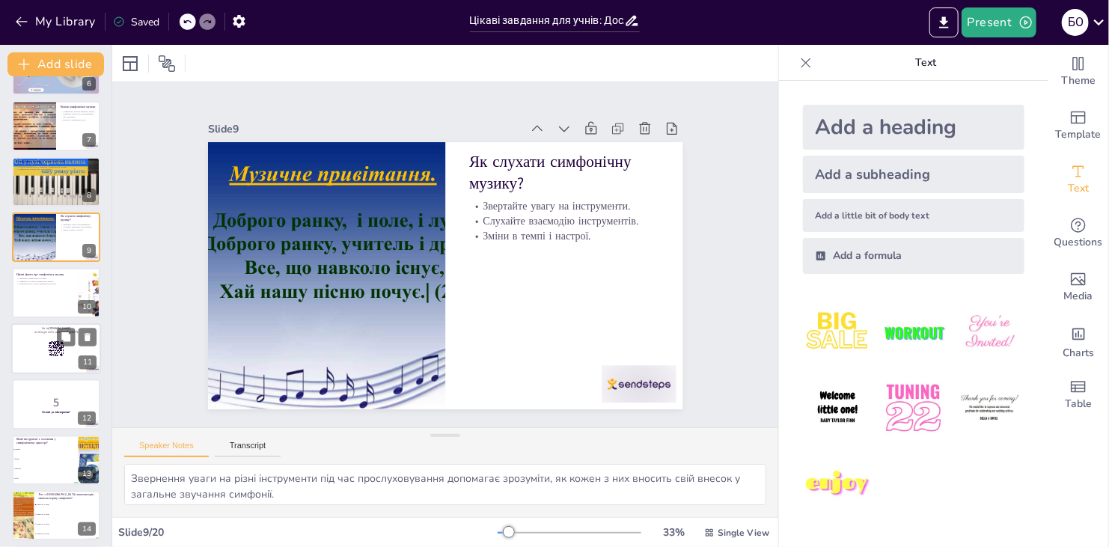
click at [31, 361] on div at bounding box center [56, 348] width 90 height 51
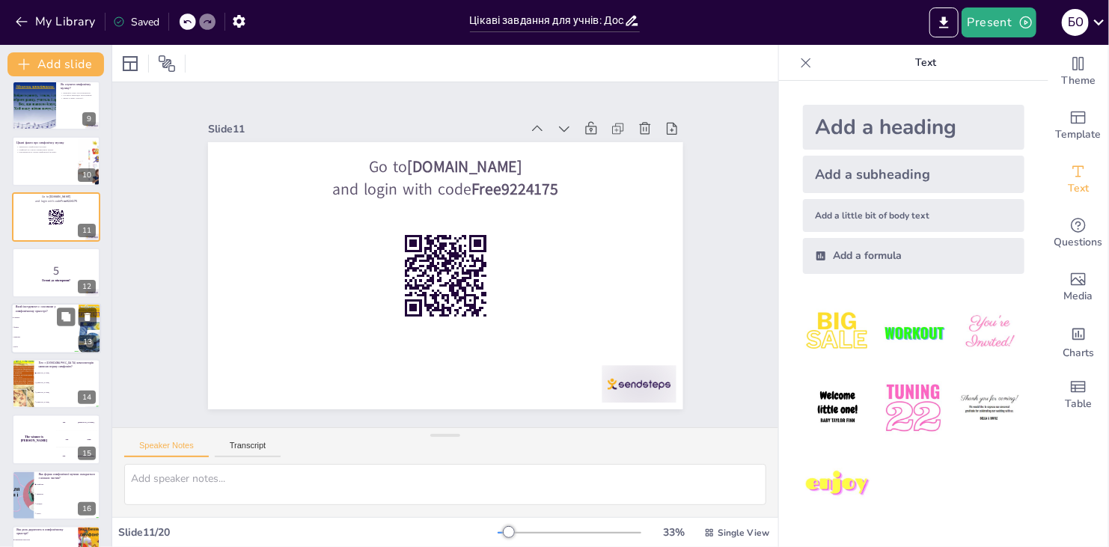
scroll to position [507, 0]
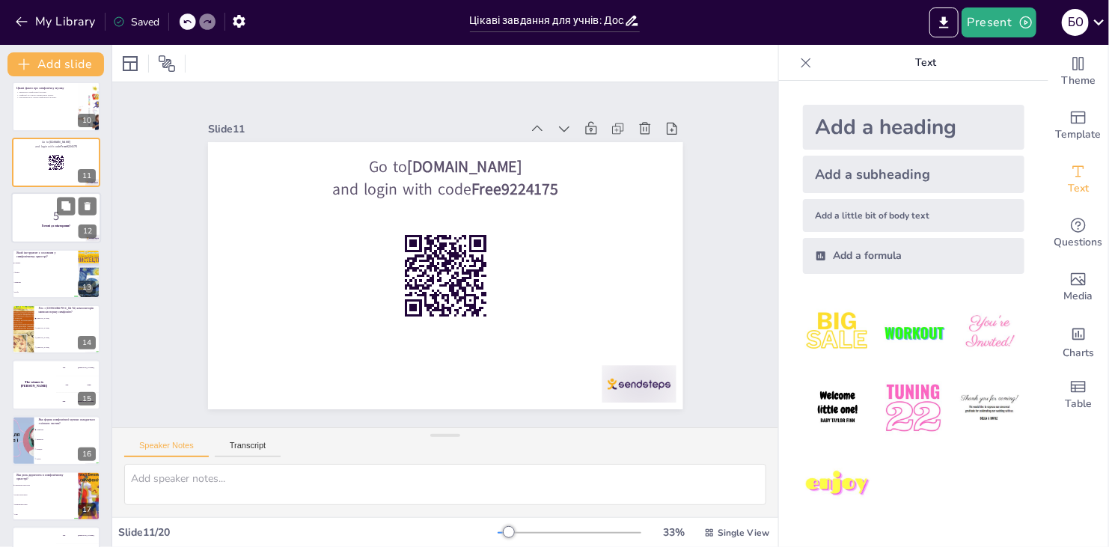
click at [24, 230] on div at bounding box center [56, 217] width 90 height 51
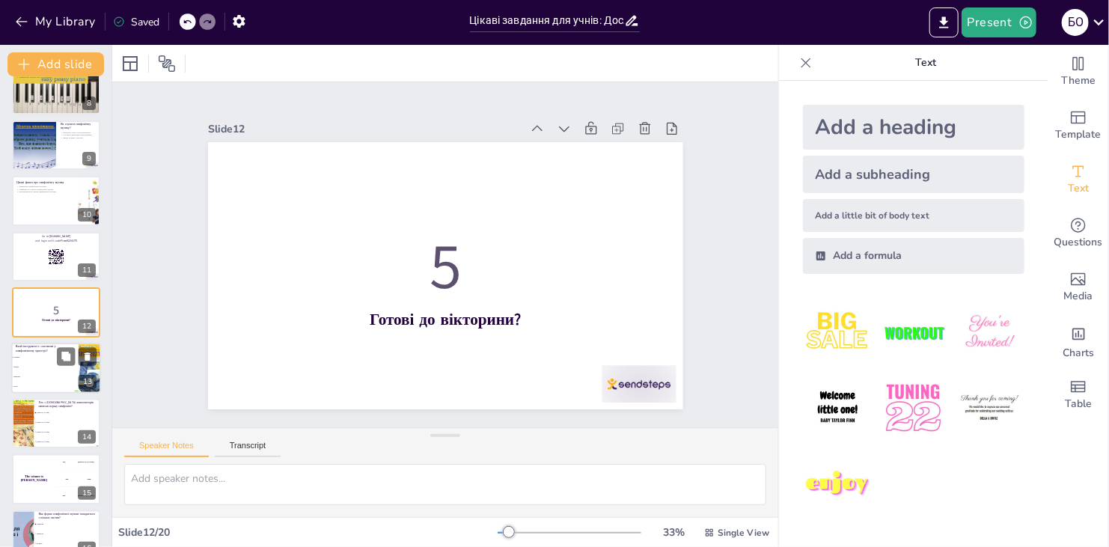
click at [33, 372] on li "Диригент" at bounding box center [44, 377] width 67 height 10
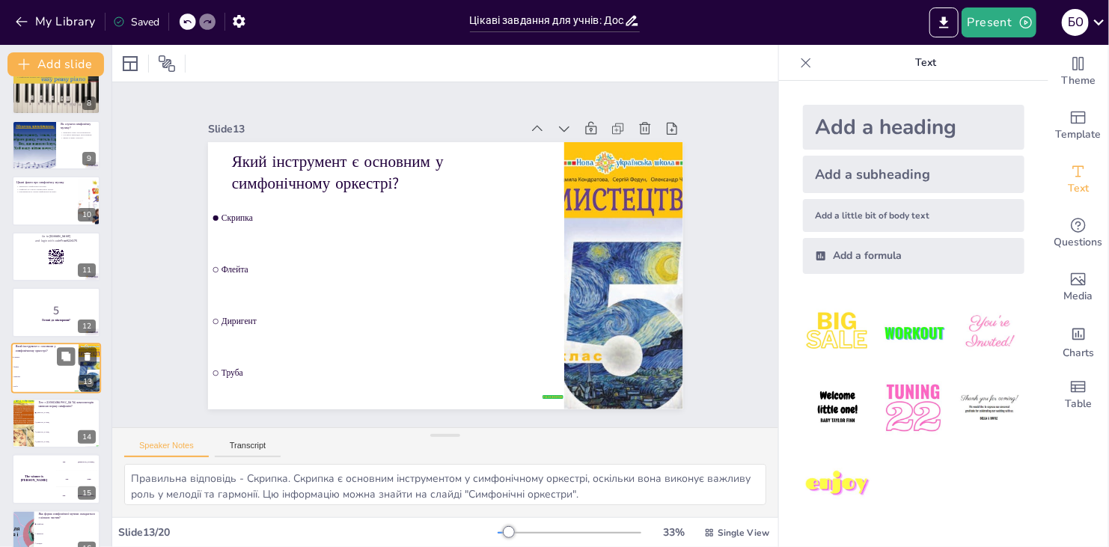
scroll to position [468, 0]
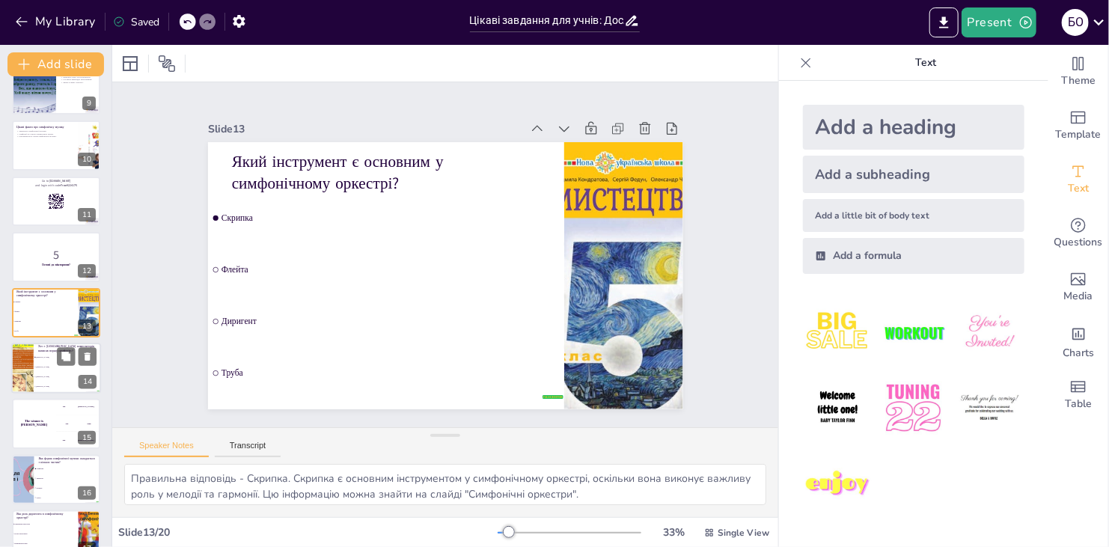
click at [36, 385] on span "[PERSON_NAME]" at bounding box center [68, 386] width 64 height 2
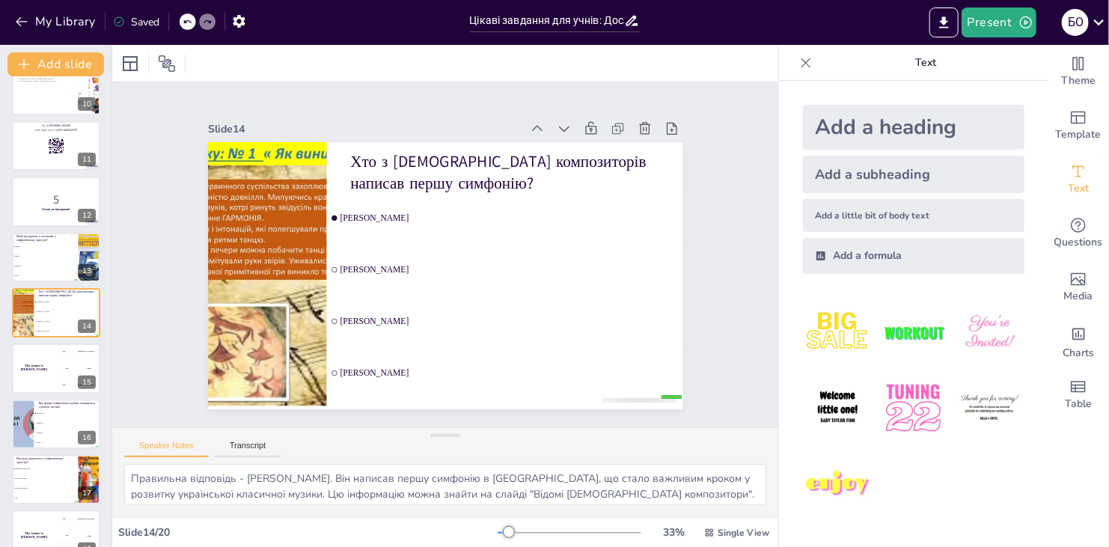
scroll to position [599, 0]
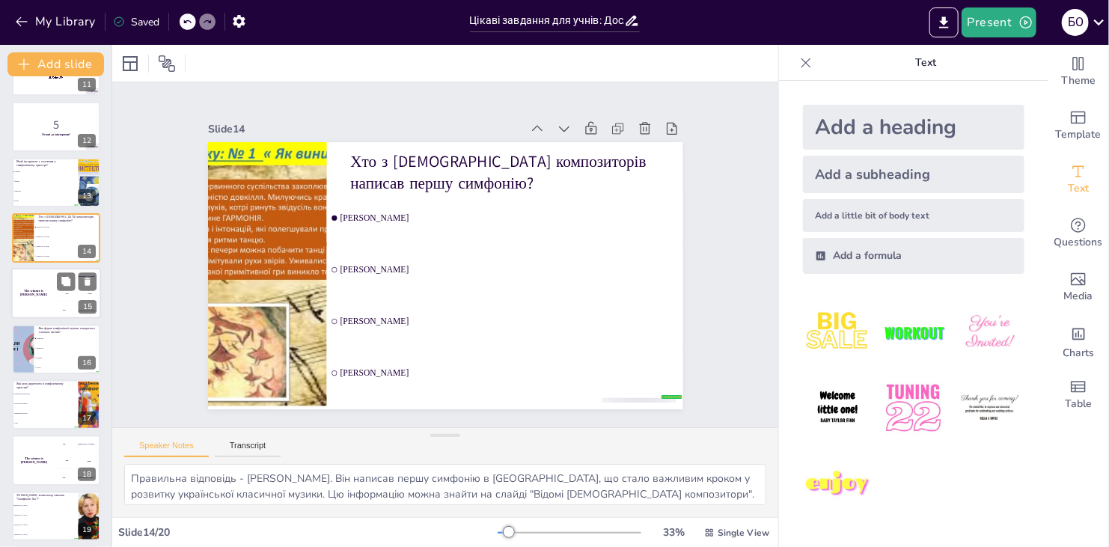
click at [32, 301] on div "The winner is [PERSON_NAME]" at bounding box center [33, 294] width 45 height 51
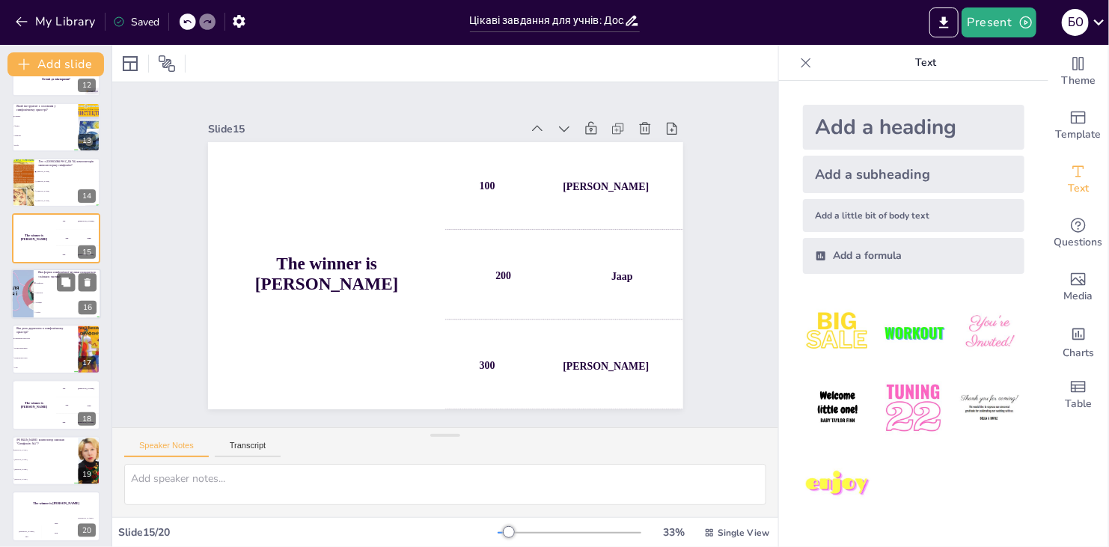
scroll to position [655, 0]
click at [34, 304] on li "Концерт" at bounding box center [67, 302] width 67 height 10
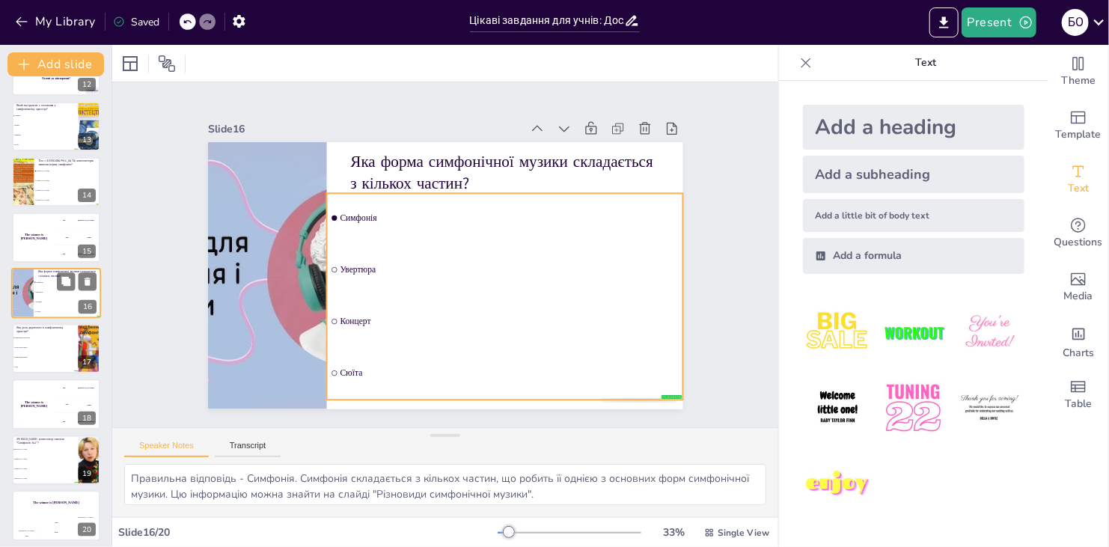
scroll to position [635, 0]
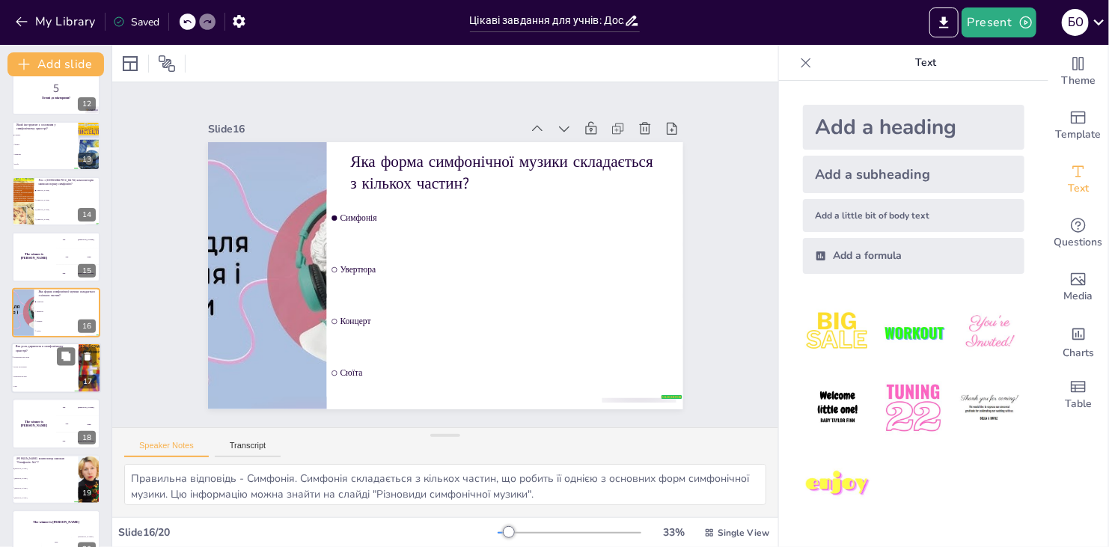
click at [45, 362] on li "Гра на інструменті" at bounding box center [44, 367] width 67 height 10
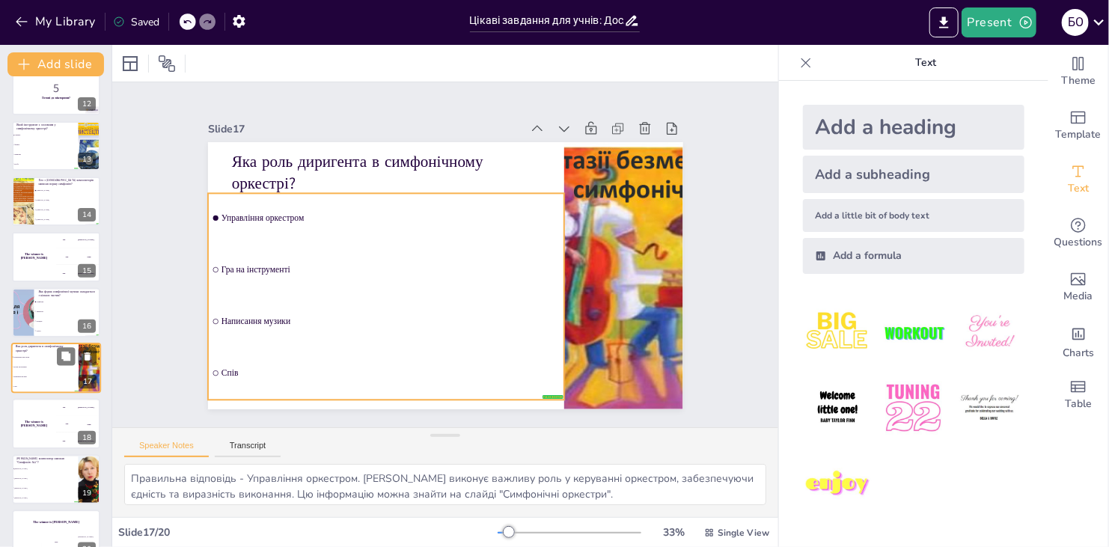
scroll to position [660, 0]
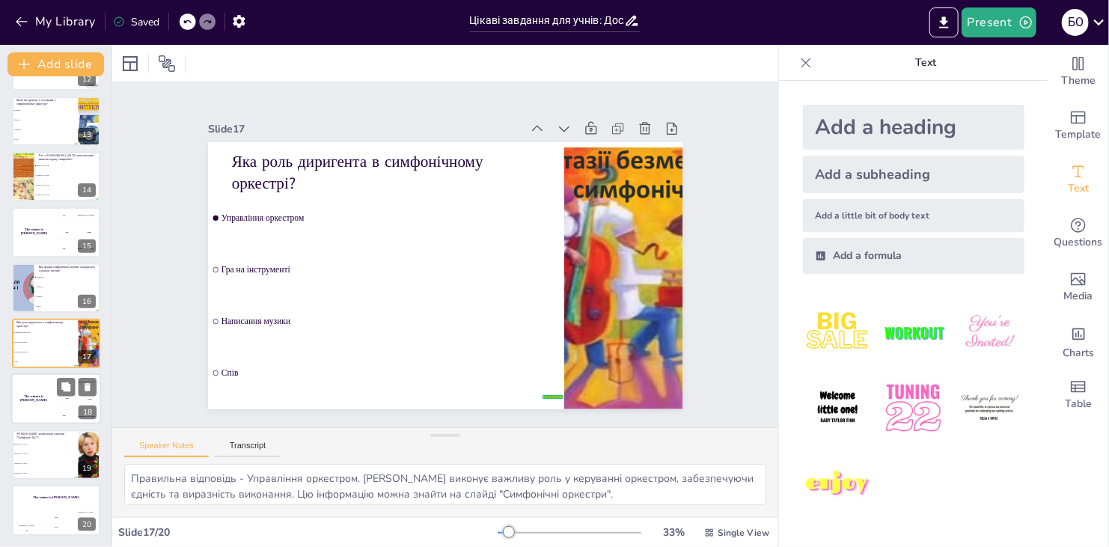
click at [31, 405] on div "The winner is [PERSON_NAME]" at bounding box center [33, 399] width 45 height 51
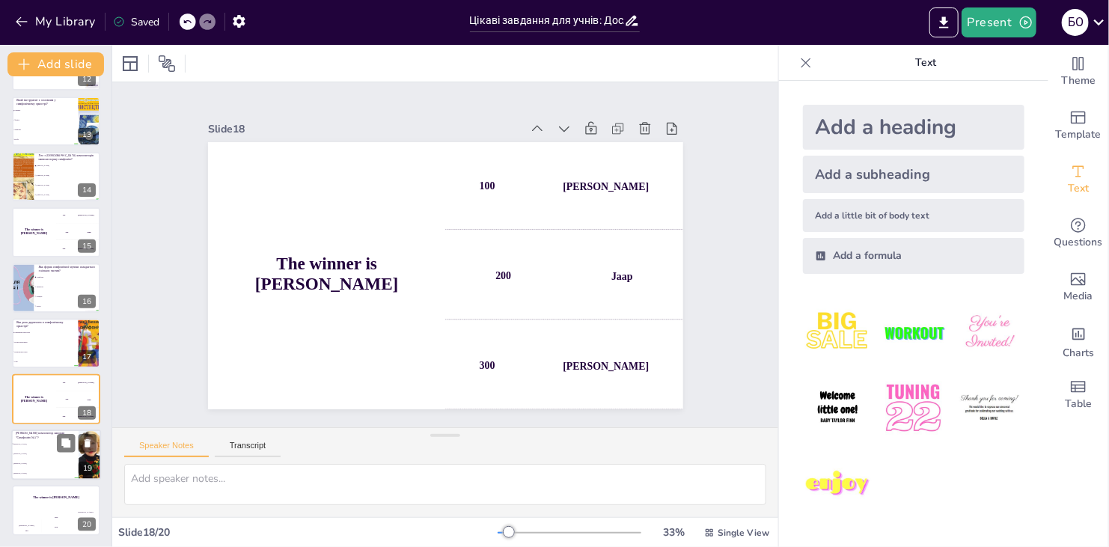
click at [28, 451] on li "[PERSON_NAME]" at bounding box center [44, 454] width 67 height 10
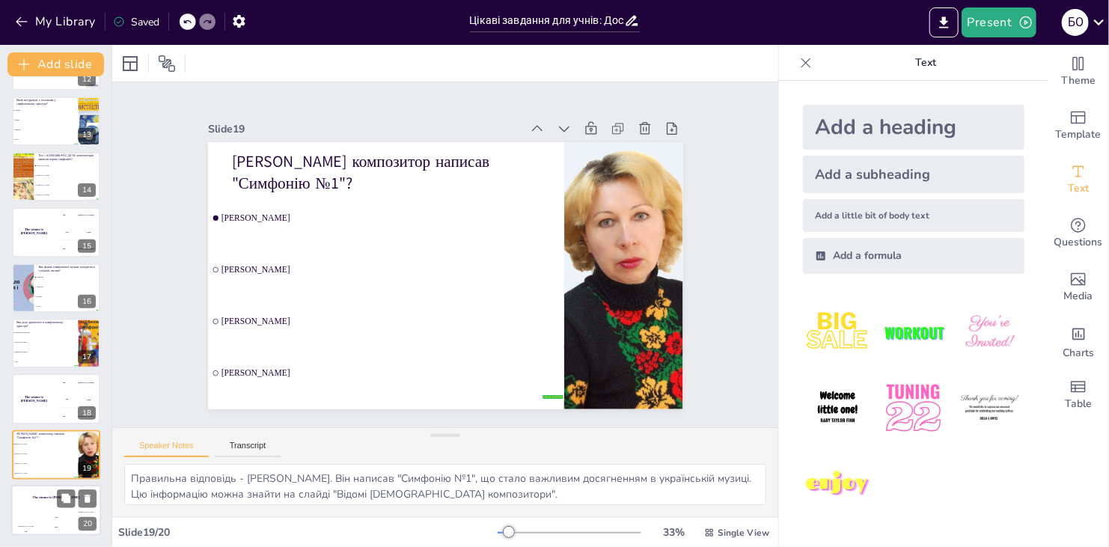
click at [38, 504] on div "The winner is [PERSON_NAME]" at bounding box center [56, 497] width 90 height 25
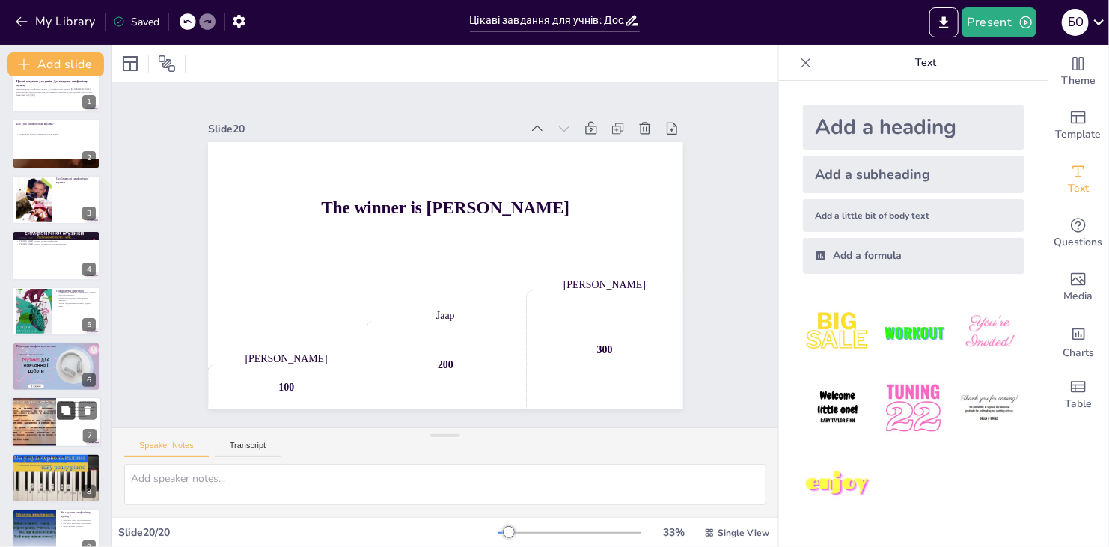
scroll to position [0, 0]
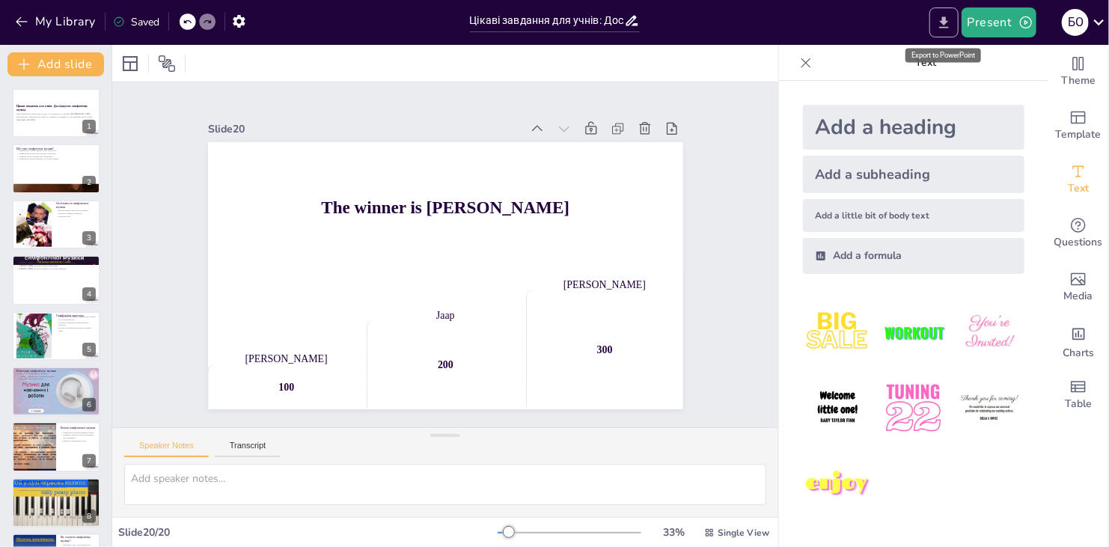
click at [947, 19] on icon "Export to PowerPoint" at bounding box center [943, 21] width 9 height 11
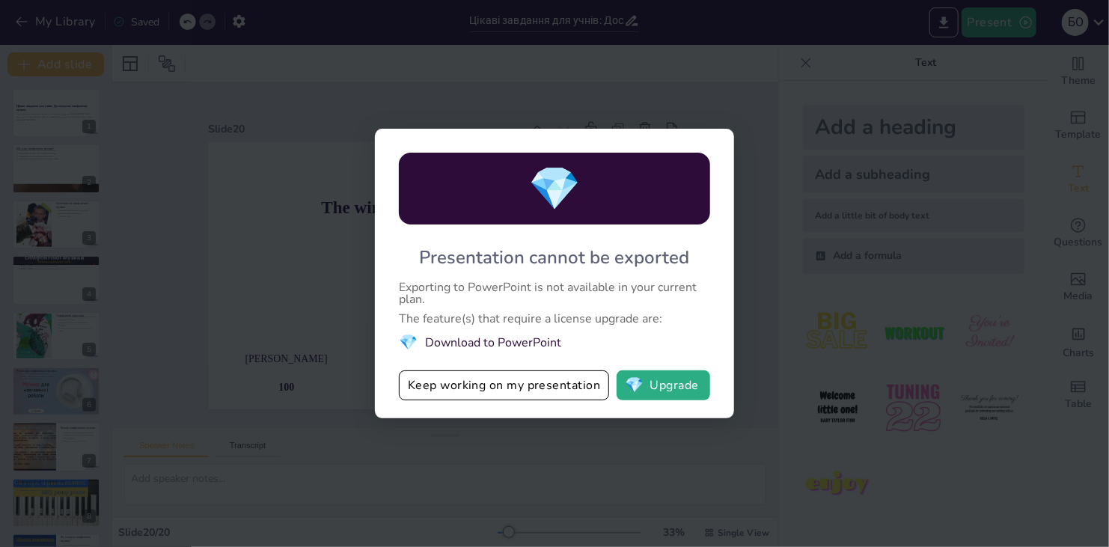
click at [586, 468] on div "💎 Presentation cannot be exported Exporting to PowerPoint is not available in y…" at bounding box center [554, 273] width 1109 height 547
click at [589, 393] on button "Keep working on my presentation" at bounding box center [504, 385] width 210 height 30
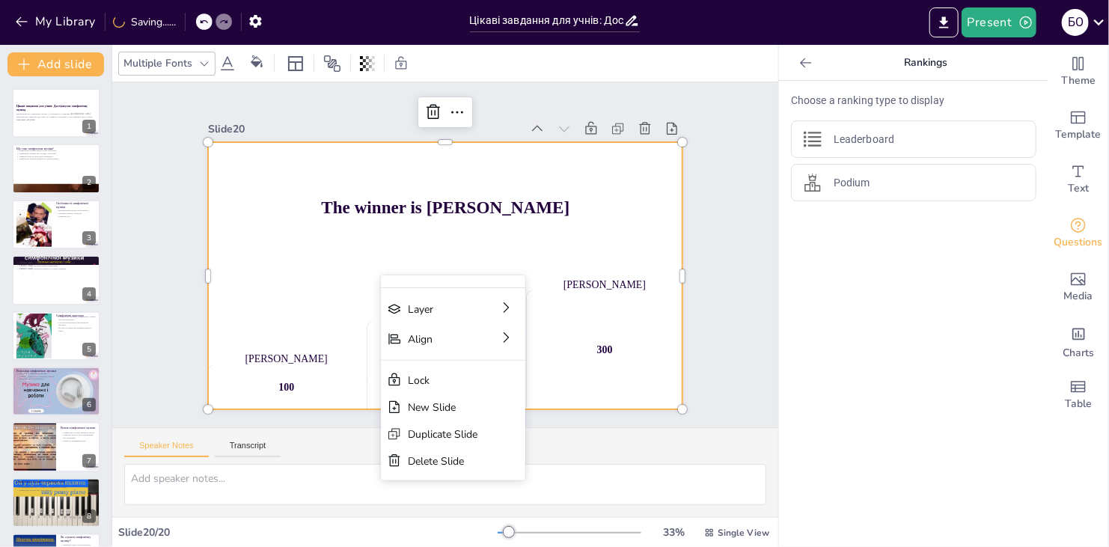
click at [166, 195] on div "Slide 1 Цікаві завдання для учнів: Досліджуємо симфонічну музику Презентація пр…" at bounding box center [445, 254] width 559 height 309
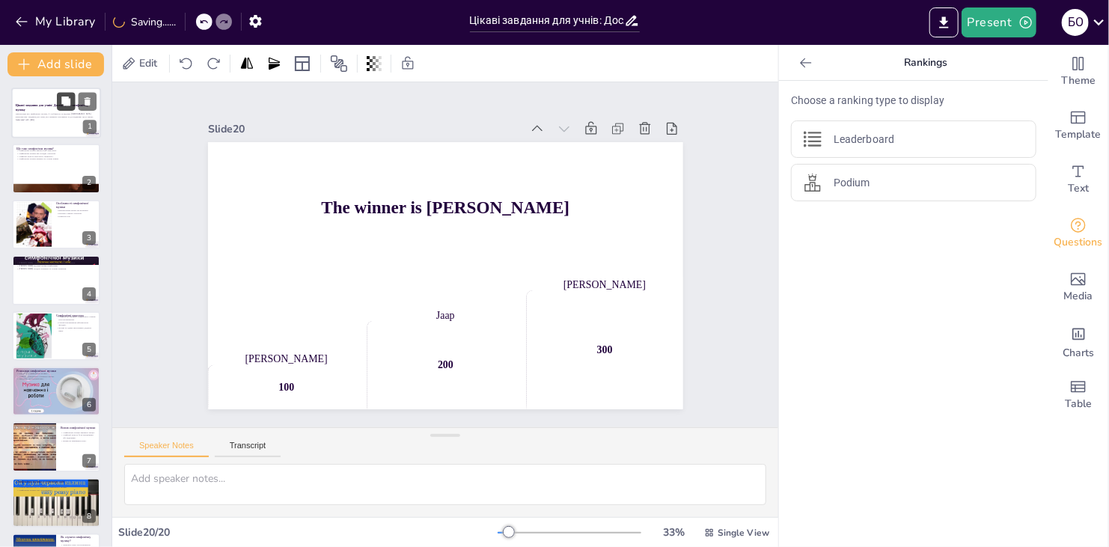
click at [69, 103] on icon at bounding box center [65, 101] width 9 height 9
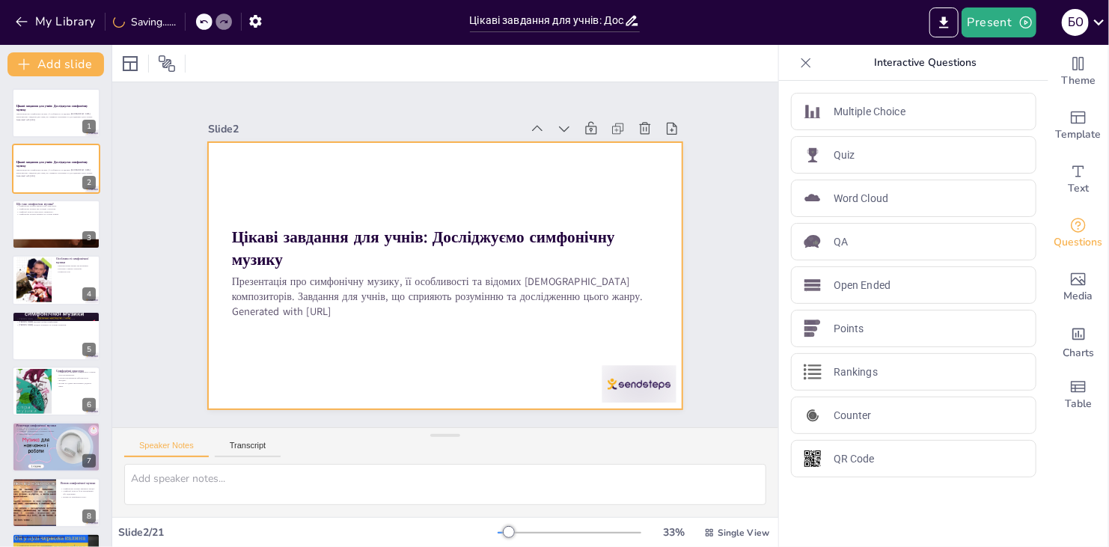
click at [374, 192] on div at bounding box center [445, 275] width 475 height 267
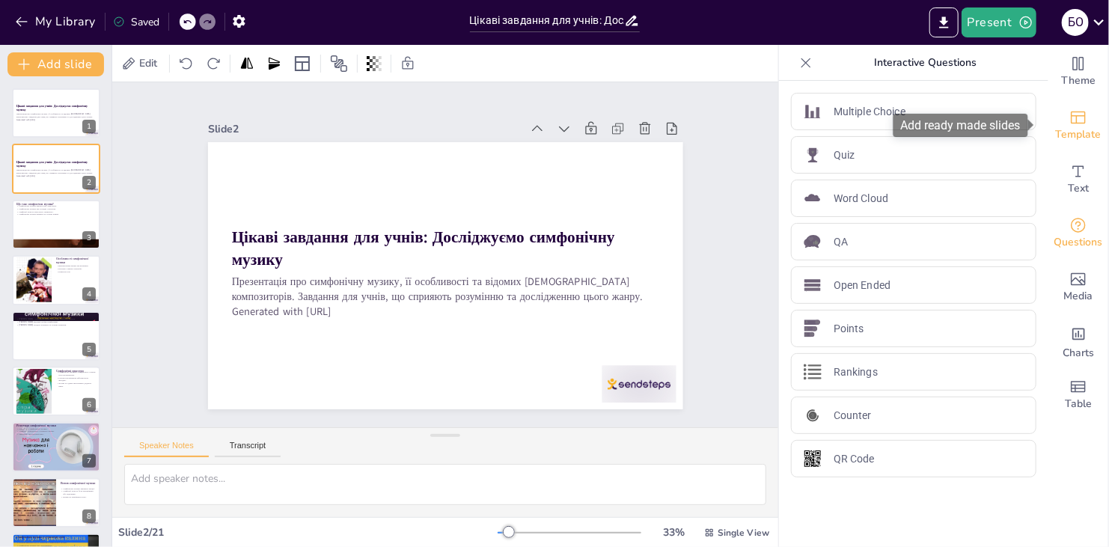
click at [1069, 125] on icon "Add ready made slides" at bounding box center [1078, 117] width 18 height 18
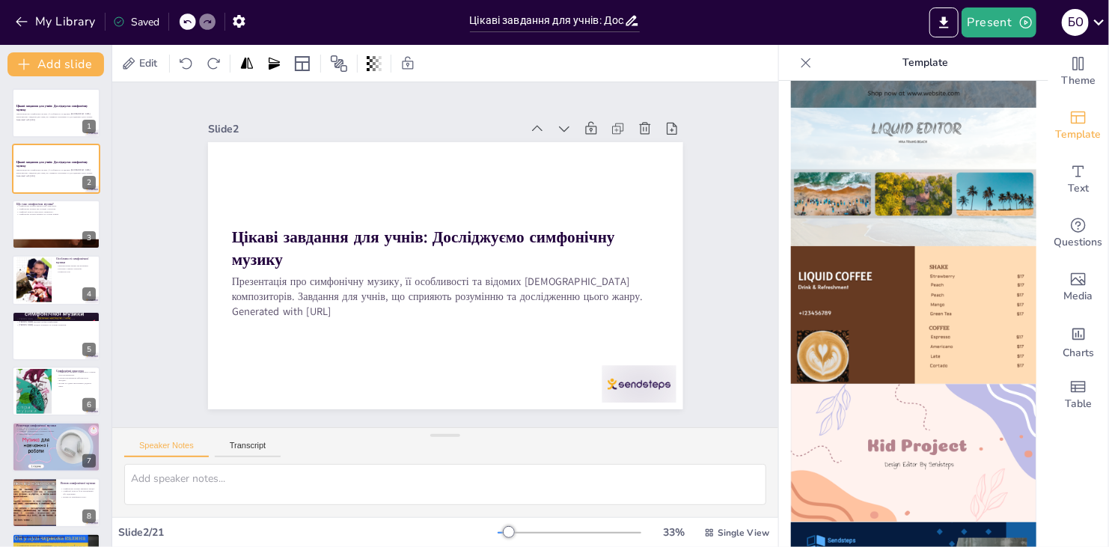
scroll to position [823, 0]
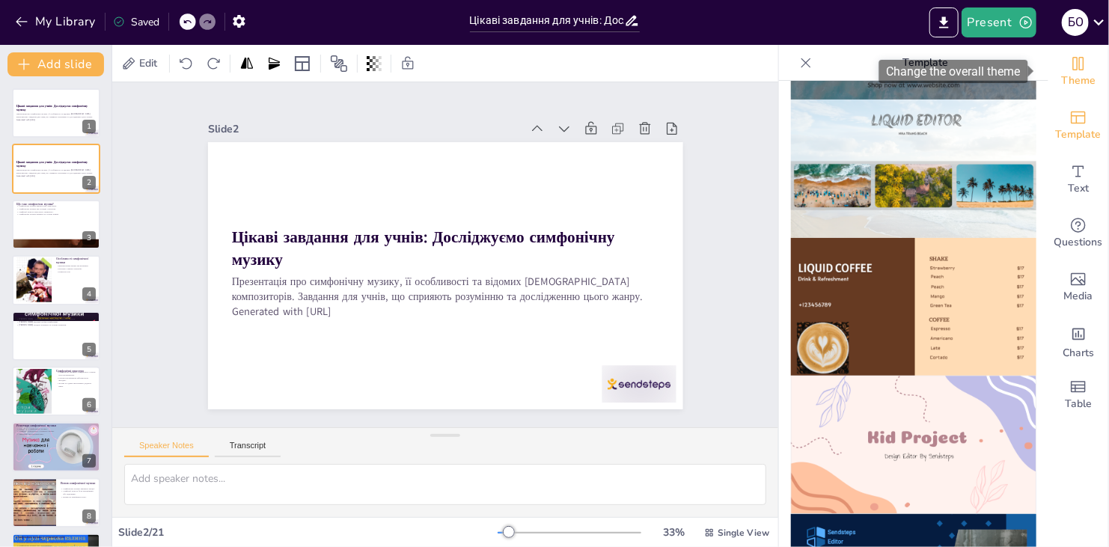
click at [1074, 82] on span "Theme" at bounding box center [1078, 81] width 34 height 16
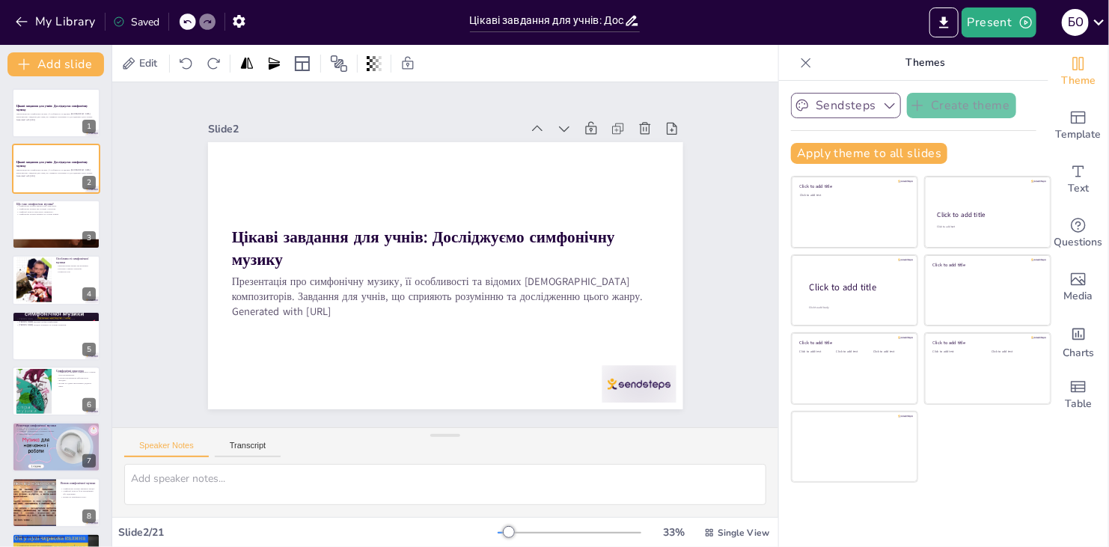
click at [885, 101] on icon "button" at bounding box center [889, 105] width 15 height 15
click at [975, 148] on div "Apply theme to all slides" at bounding box center [913, 153] width 245 height 21
click at [1074, 127] on span "Template" at bounding box center [1079, 134] width 46 height 16
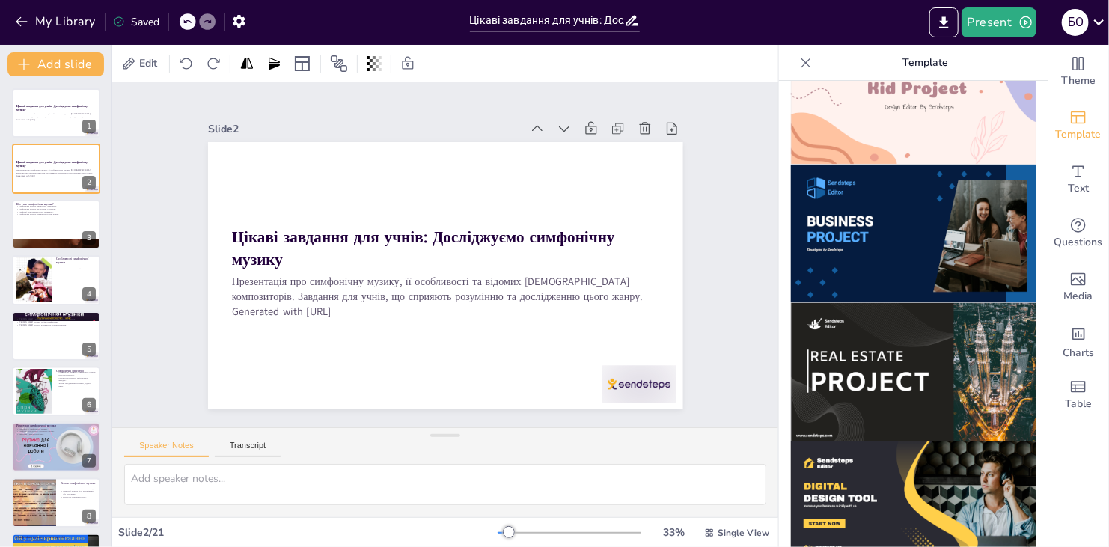
scroll to position [1212, 0]
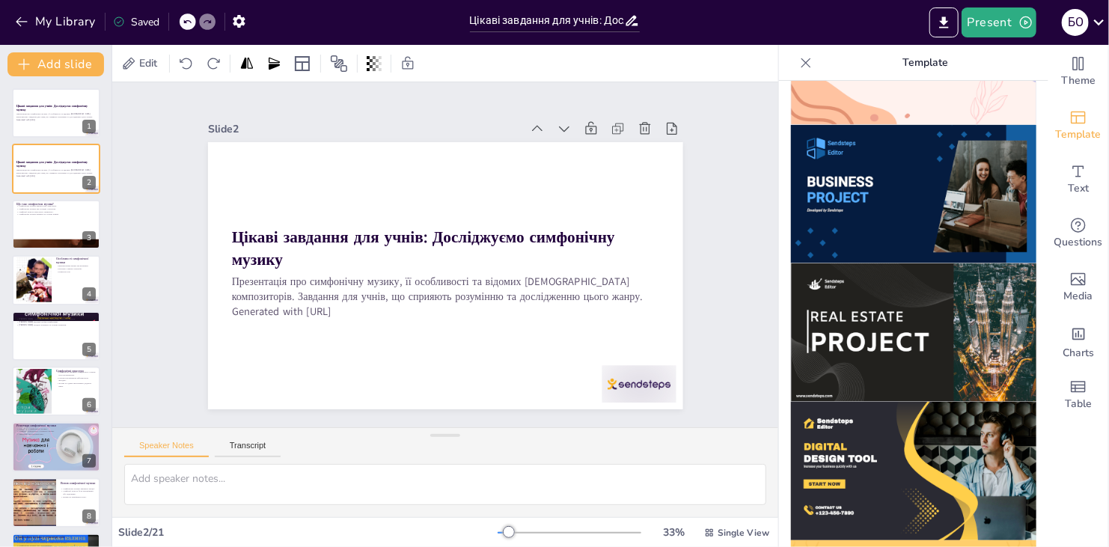
click at [866, 331] on img at bounding box center [913, 332] width 245 height 138
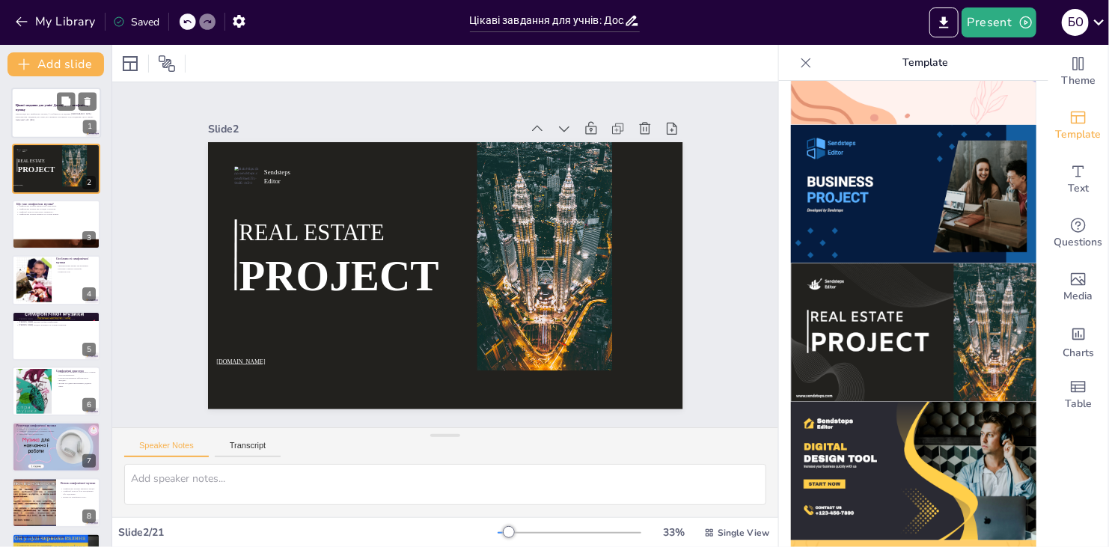
click at [55, 121] on div "Презентація про симфонічну музику, її особливості та відомих [DEMOGRAPHIC_DATA]…" at bounding box center [56, 116] width 81 height 10
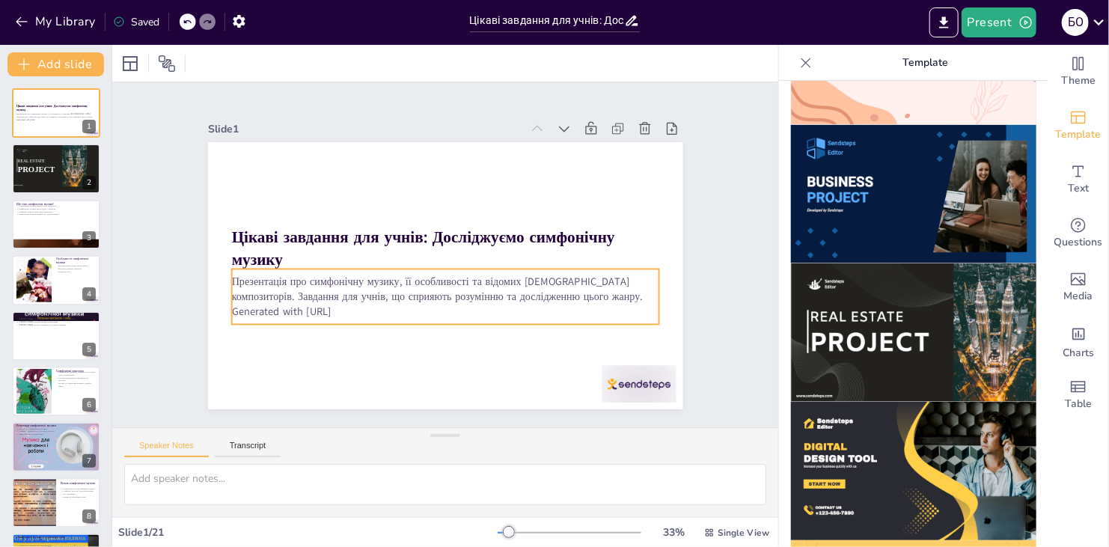
drag, startPoint x: 867, startPoint y: 265, endPoint x: 569, endPoint y: 284, distance: 299.2
click at [569, 284] on div "Document fonts Akatab Recently used Mulish Popular fonts Lato Montserrat Open S…" at bounding box center [554, 296] width 1109 height 502
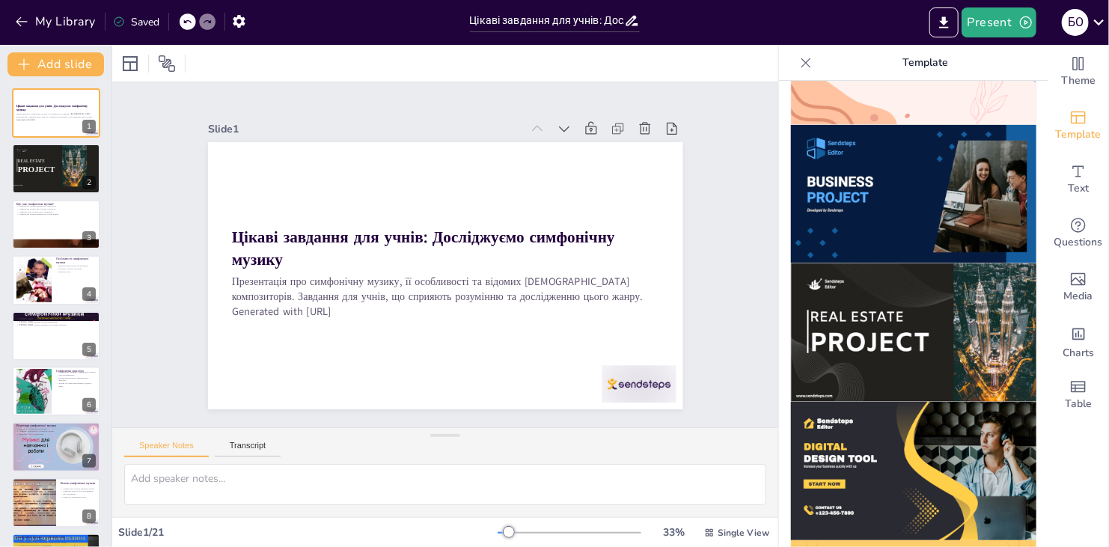
click at [804, 273] on img at bounding box center [913, 332] width 245 height 138
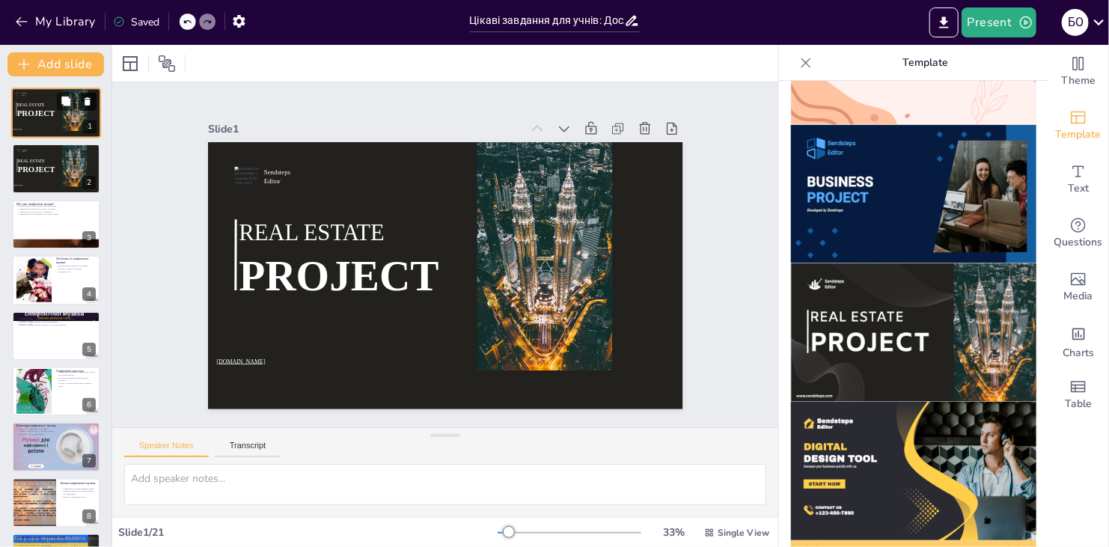
click at [85, 99] on icon at bounding box center [88, 101] width 6 height 8
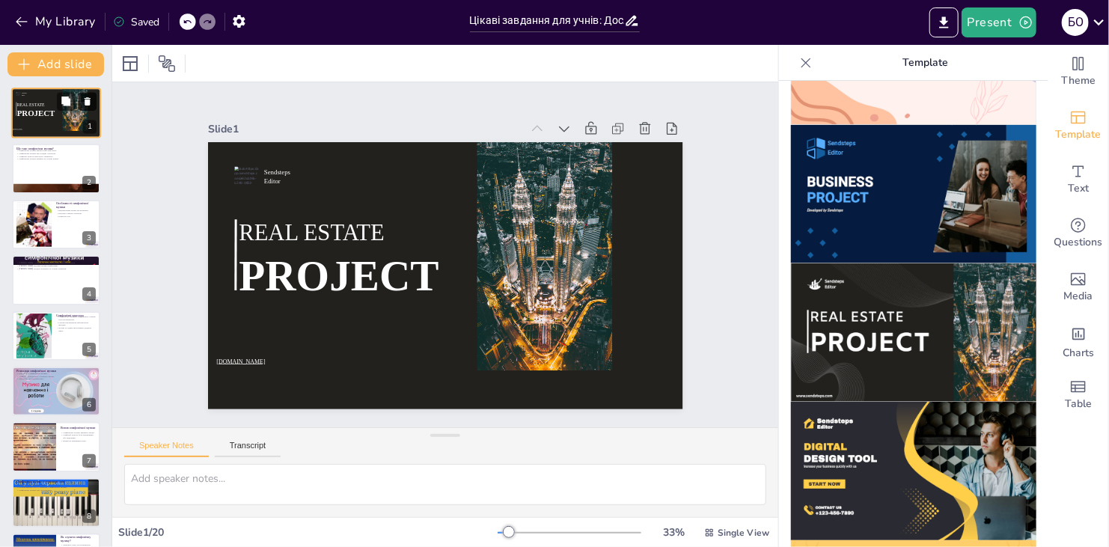
click at [85, 99] on icon at bounding box center [88, 101] width 6 height 8
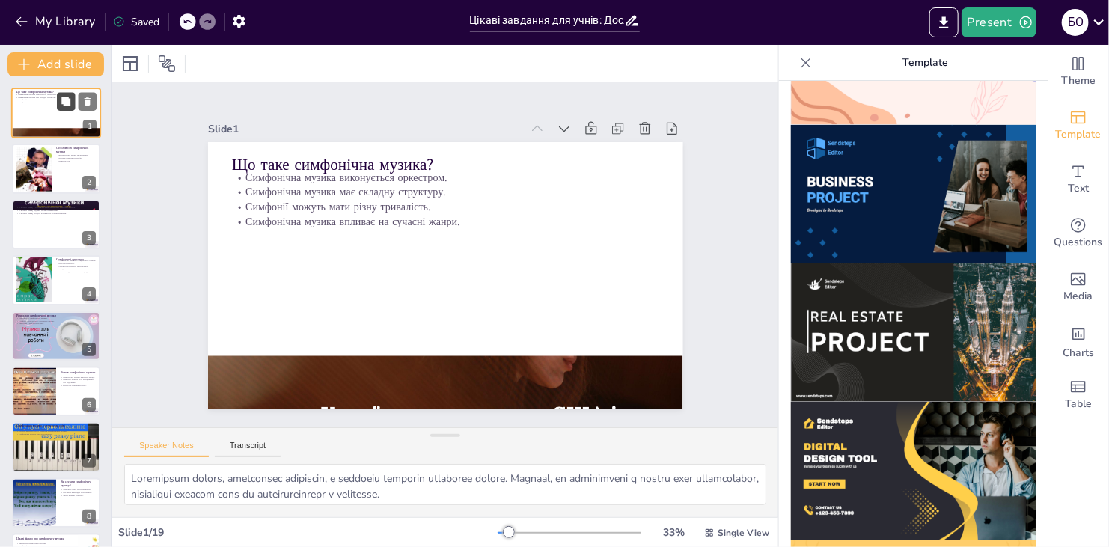
click at [68, 103] on icon at bounding box center [65, 101] width 9 height 9
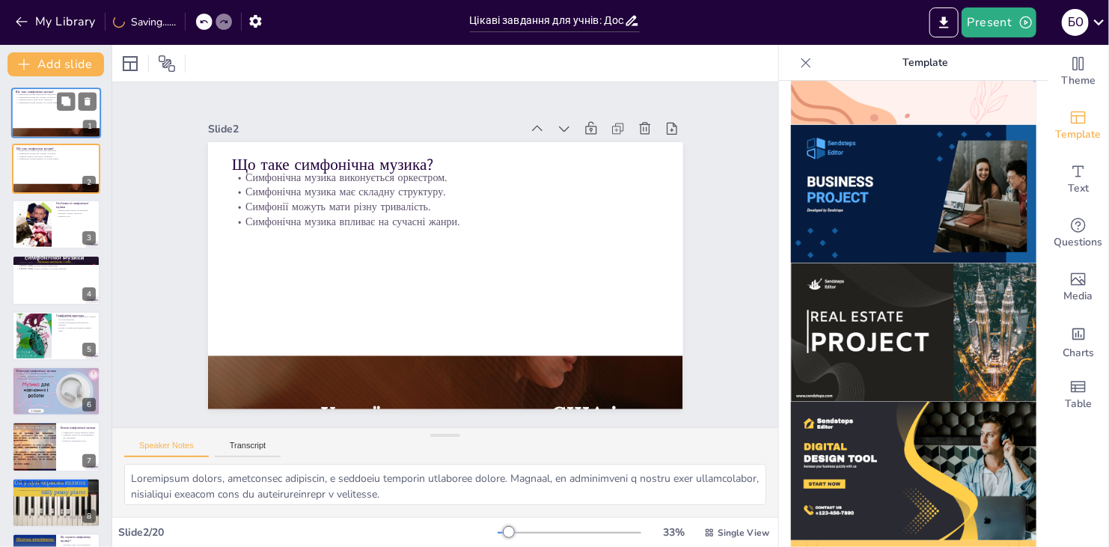
click at [45, 115] on div at bounding box center [56, 113] width 90 height 51
